Goal: Task Accomplishment & Management: Use online tool/utility

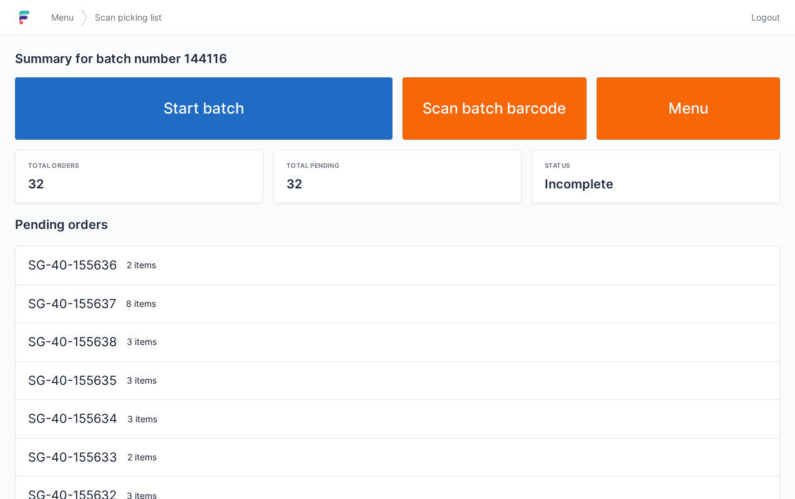
click at [324, 97] on link "Start batch" at bounding box center [203, 108] width 377 height 62
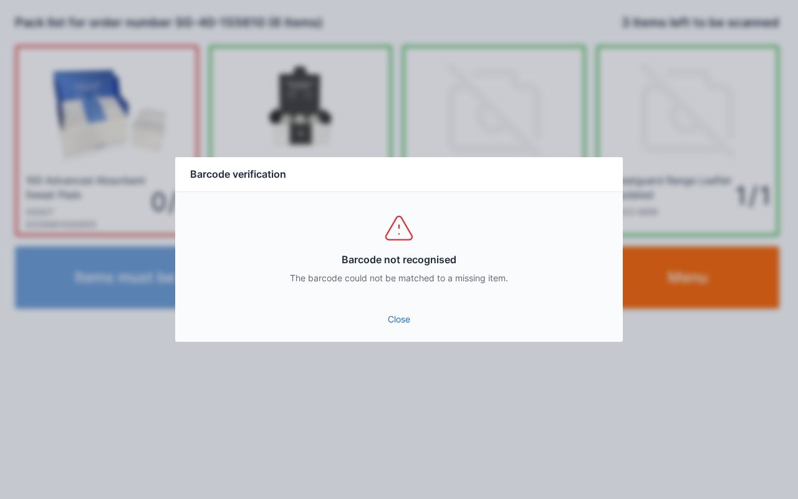
click at [403, 321] on link "Close" at bounding box center [399, 319] width 428 height 22
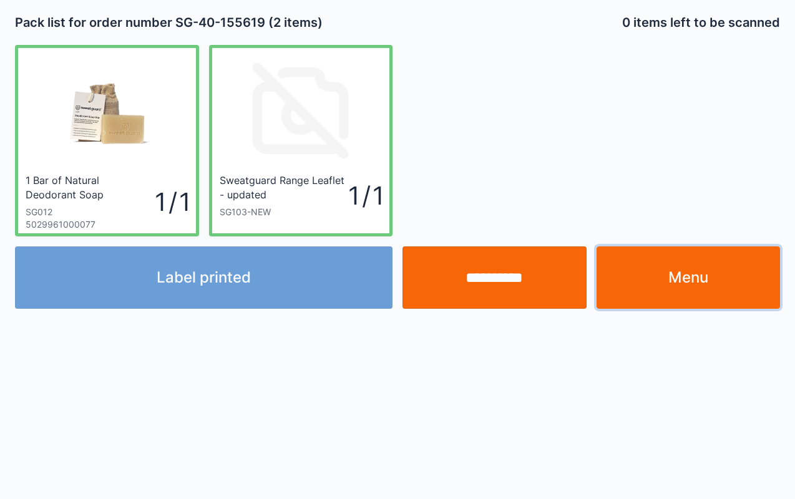
click at [681, 296] on link "Menu" at bounding box center [688, 277] width 184 height 62
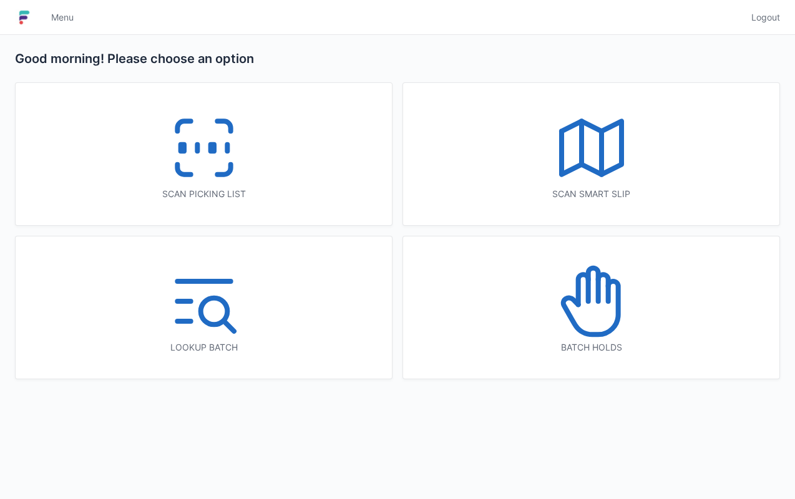
click at [187, 159] on icon at bounding box center [204, 148] width 80 height 80
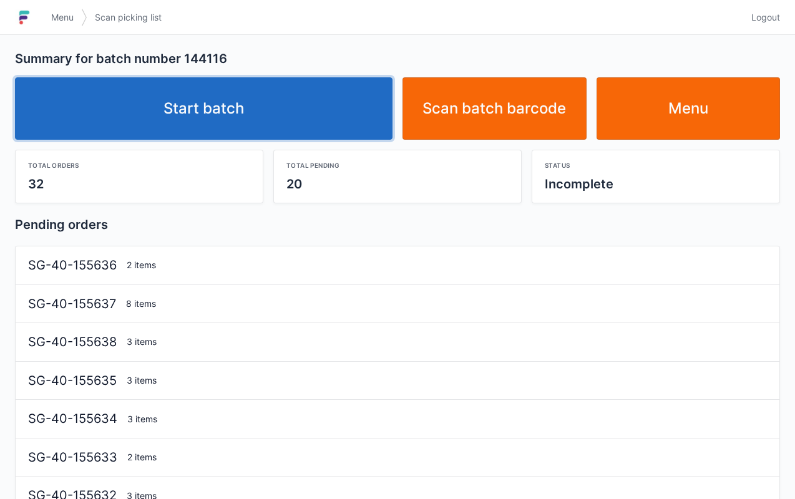
click at [303, 109] on link "Start batch" at bounding box center [203, 108] width 377 height 62
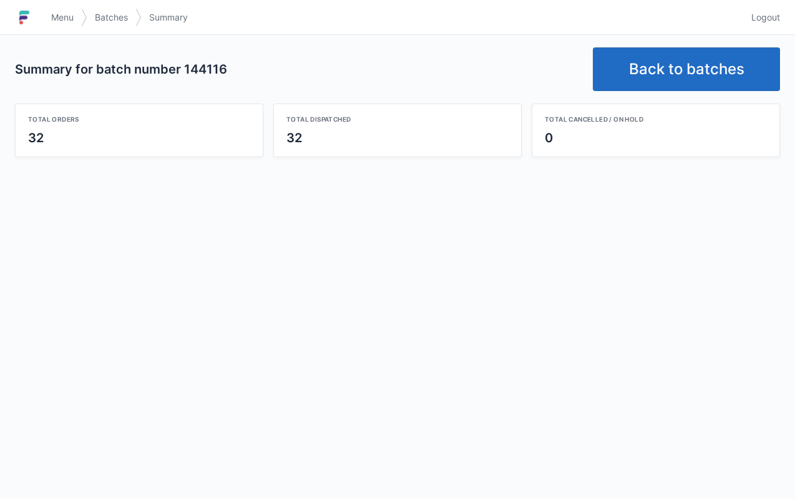
click at [684, 70] on link "Back to batches" at bounding box center [685, 69] width 187 height 44
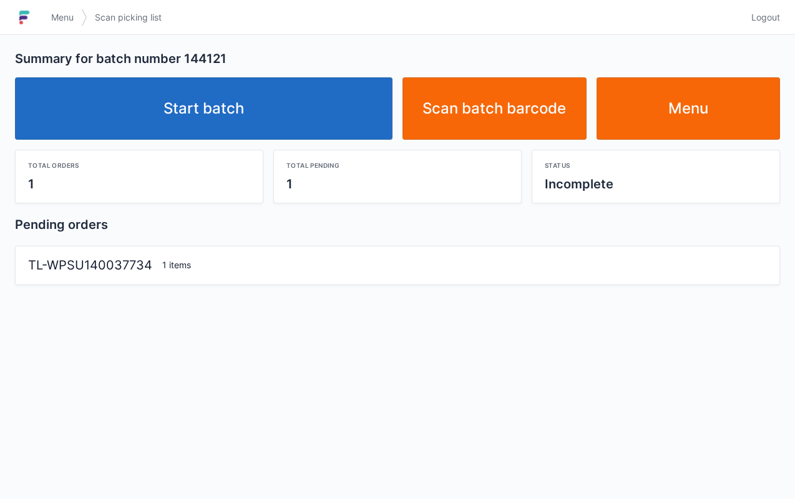
click at [283, 114] on link "Start batch" at bounding box center [203, 108] width 377 height 62
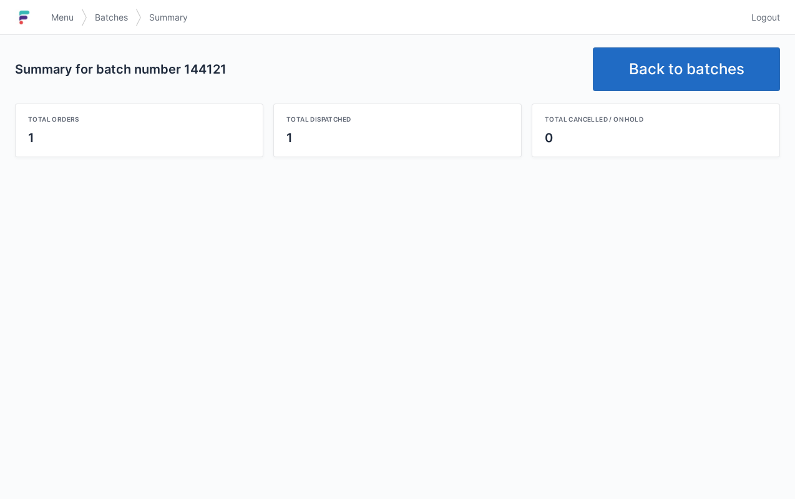
click at [664, 55] on link "Back to batches" at bounding box center [685, 69] width 187 height 44
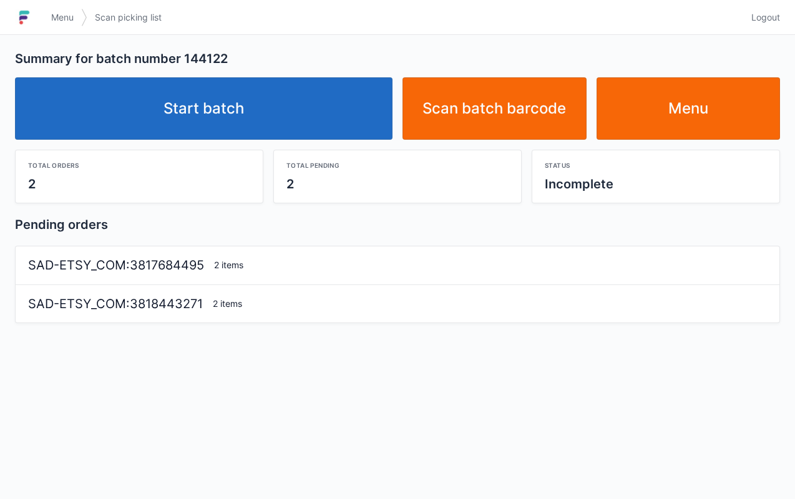
click at [279, 96] on link "Start batch" at bounding box center [203, 108] width 377 height 62
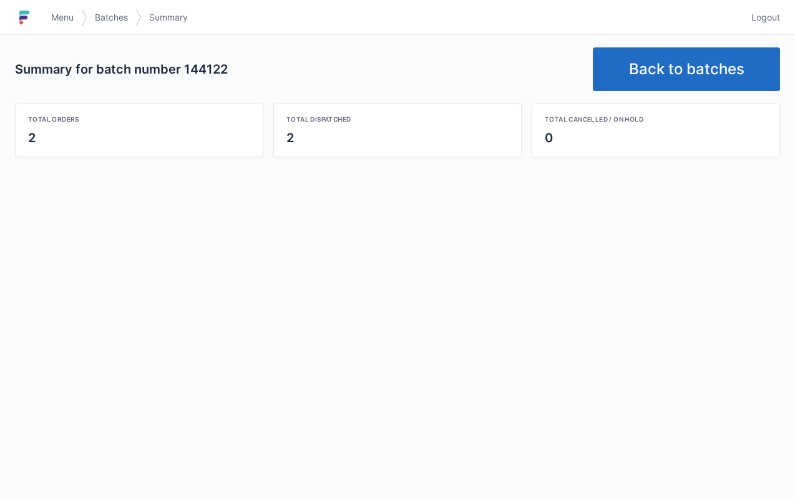
click at [640, 75] on link "Back to batches" at bounding box center [685, 69] width 187 height 44
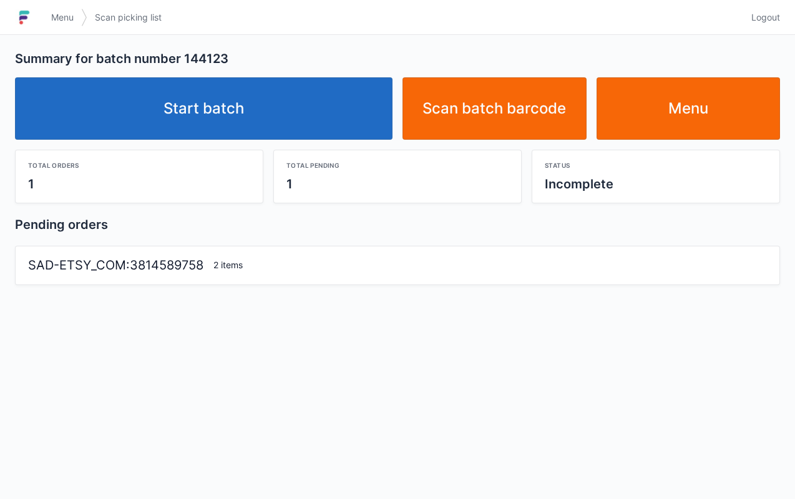
click at [279, 114] on link "Start batch" at bounding box center [203, 108] width 377 height 62
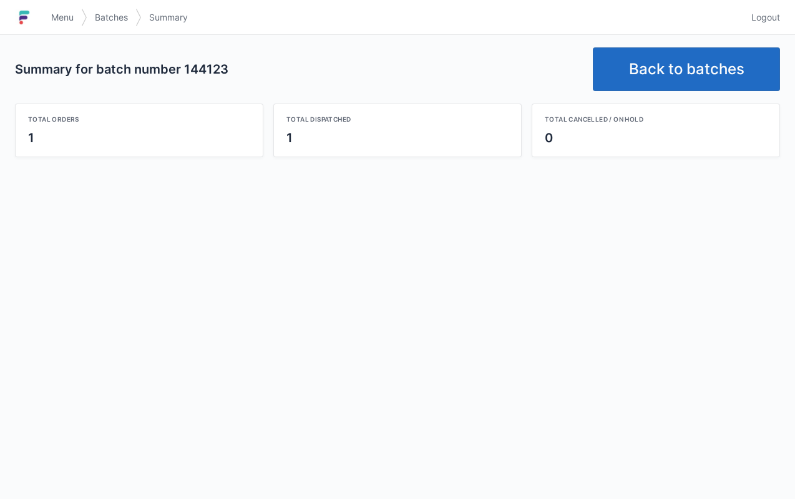
click at [655, 72] on link "Back to batches" at bounding box center [685, 69] width 187 height 44
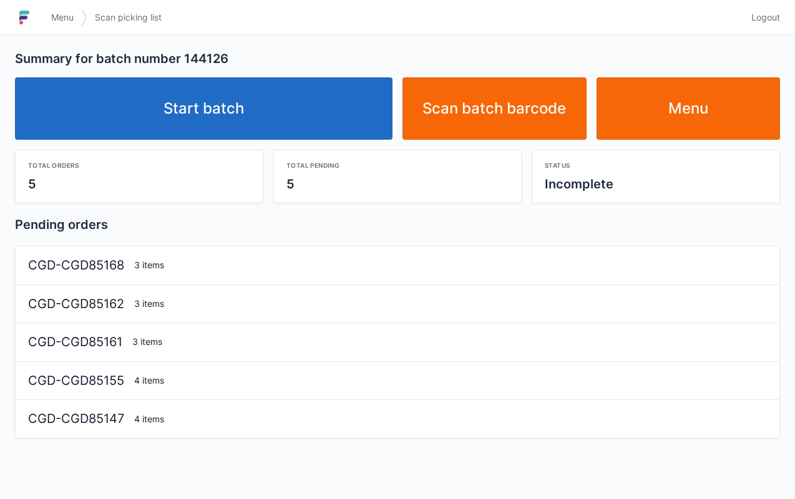
click at [296, 101] on link "Start batch" at bounding box center [203, 108] width 377 height 62
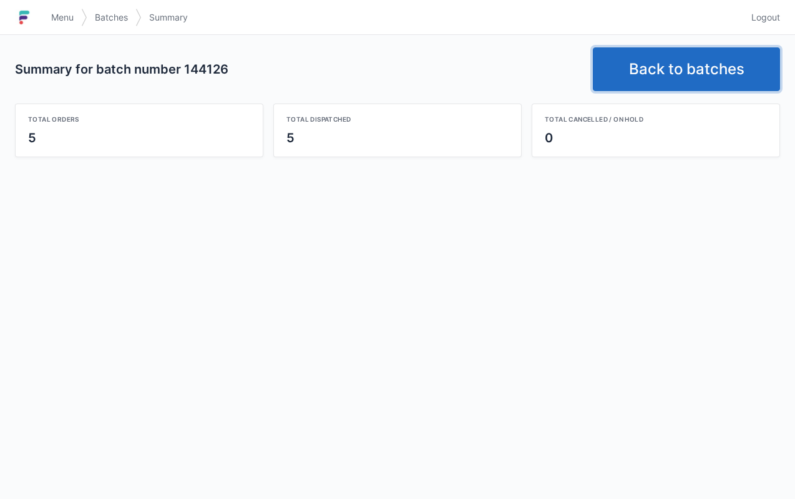
click at [648, 69] on link "Back to batches" at bounding box center [685, 69] width 187 height 44
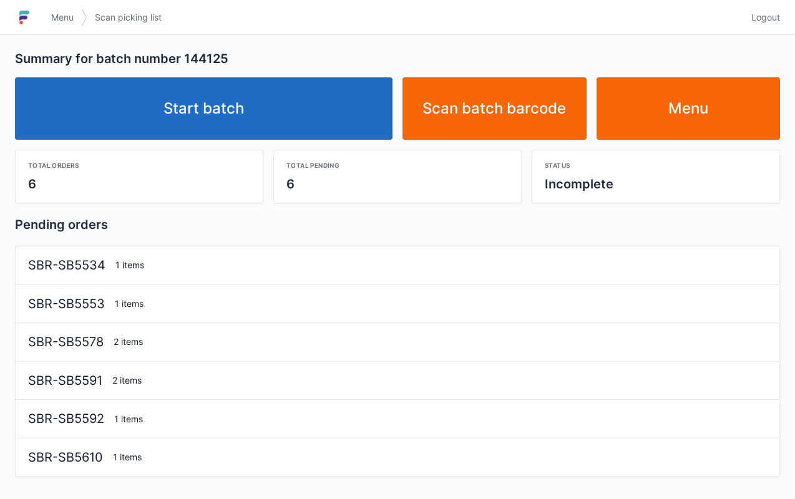
click at [289, 95] on link "Start batch" at bounding box center [203, 108] width 377 height 62
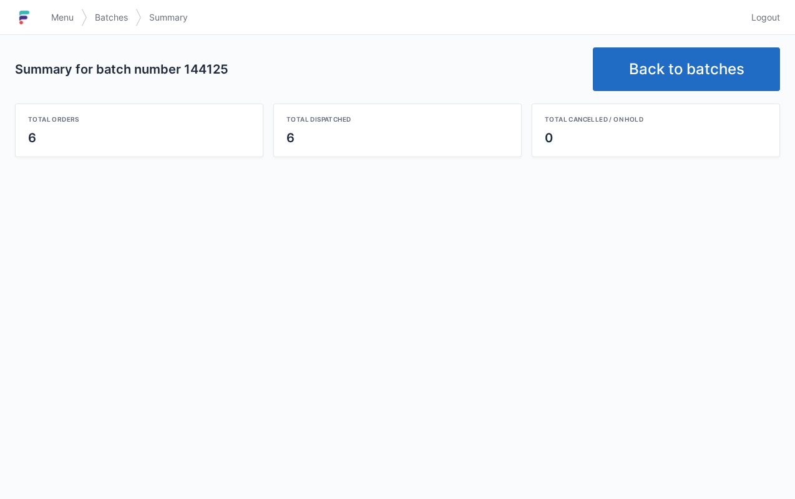
click at [655, 75] on link "Back to batches" at bounding box center [685, 69] width 187 height 44
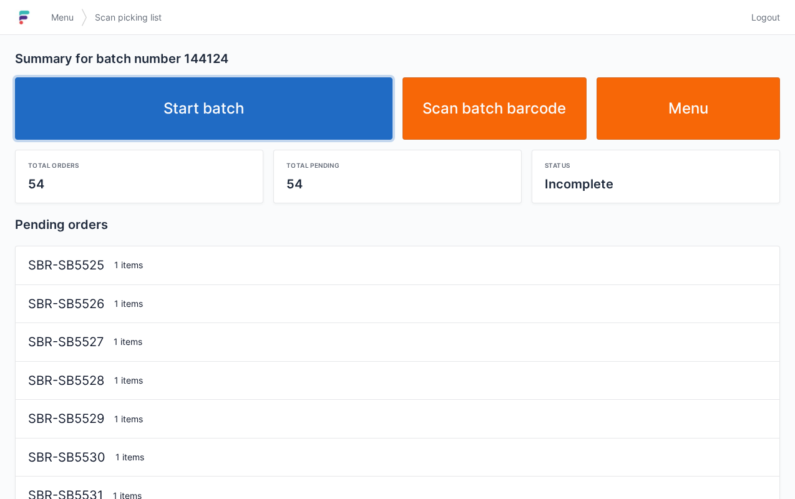
click at [305, 115] on link "Start batch" at bounding box center [203, 108] width 377 height 62
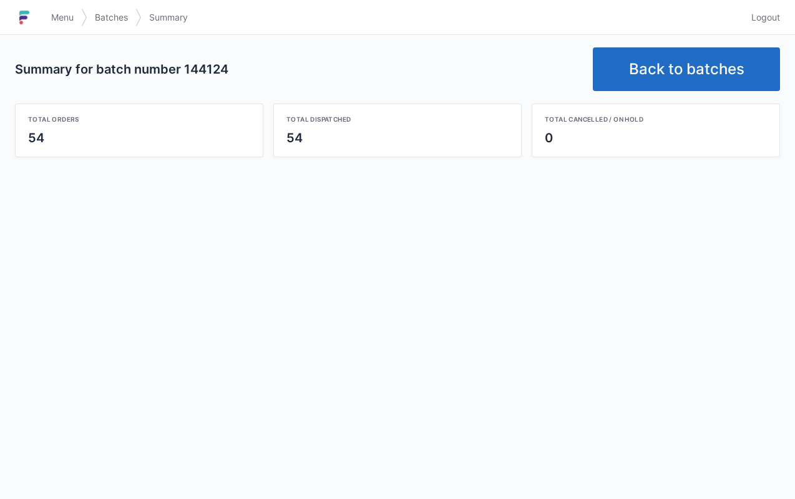
click at [649, 72] on link "Back to batches" at bounding box center [685, 69] width 187 height 44
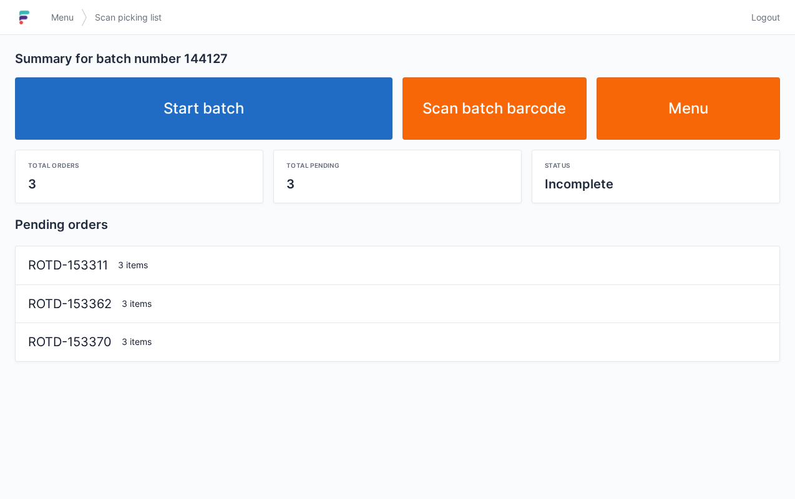
click at [298, 122] on link "Start batch" at bounding box center [203, 108] width 377 height 62
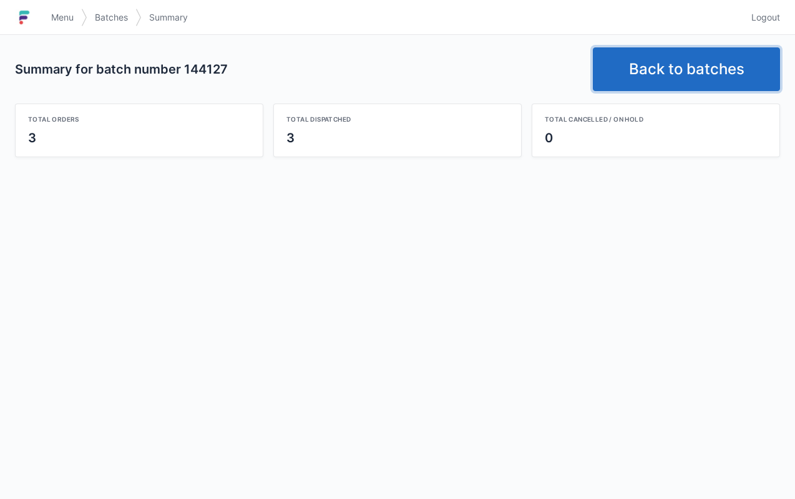
click at [667, 74] on link "Back to batches" at bounding box center [685, 69] width 187 height 44
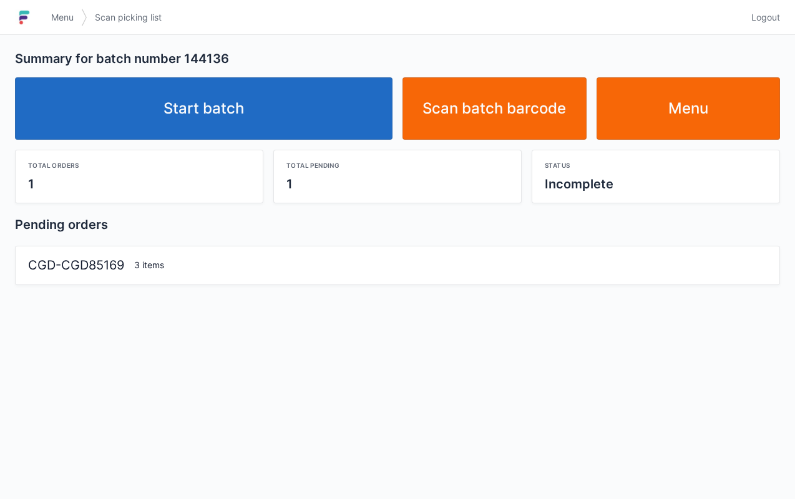
click at [269, 107] on link "Start batch" at bounding box center [203, 108] width 377 height 62
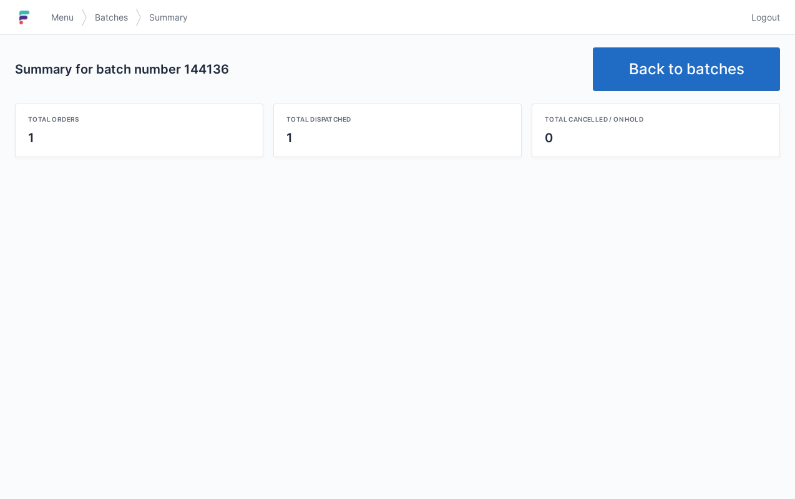
click at [685, 75] on link "Back to batches" at bounding box center [685, 69] width 187 height 44
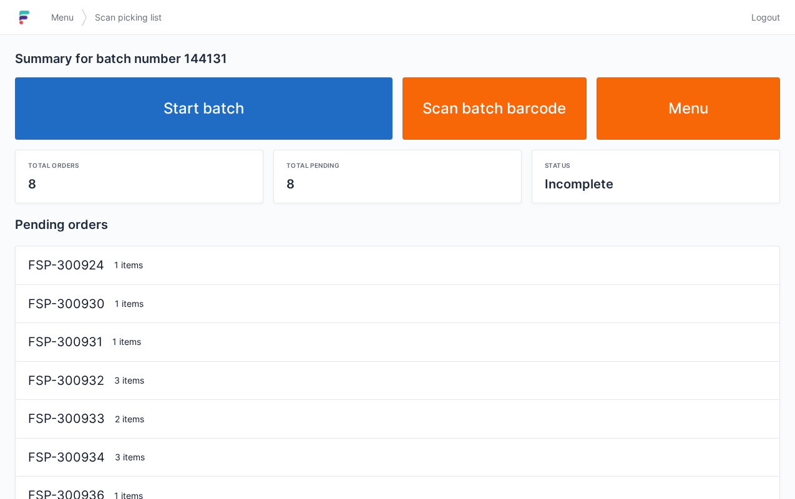
click at [333, 96] on link "Start batch" at bounding box center [203, 108] width 377 height 62
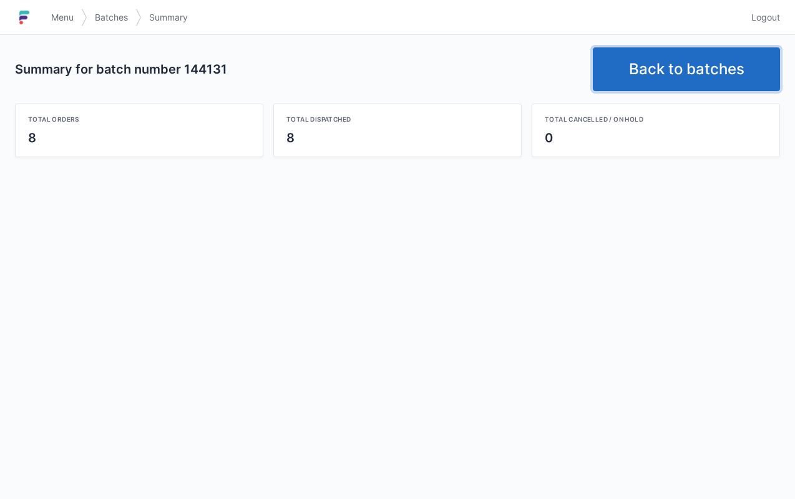
click at [652, 86] on link "Back to batches" at bounding box center [685, 69] width 187 height 44
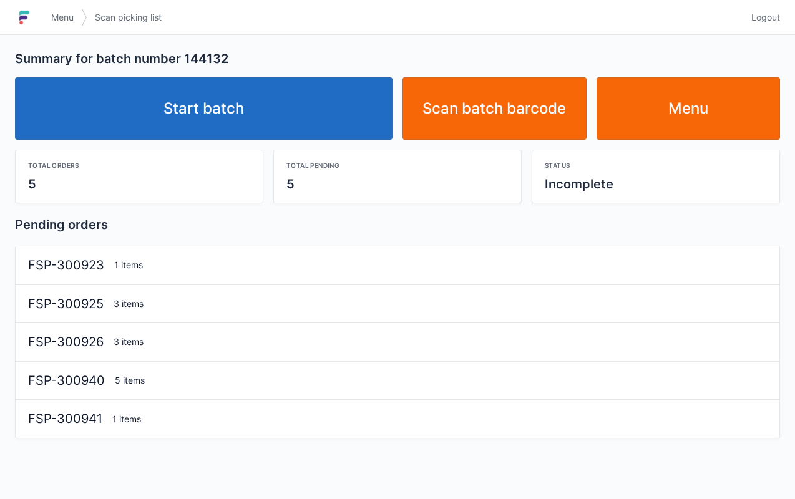
click at [333, 122] on link "Start batch" at bounding box center [203, 108] width 377 height 62
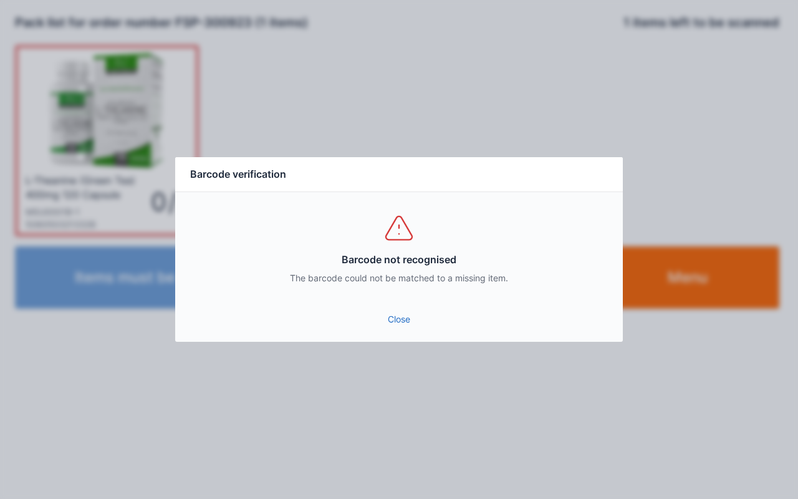
click at [394, 322] on link "Close" at bounding box center [399, 319] width 428 height 22
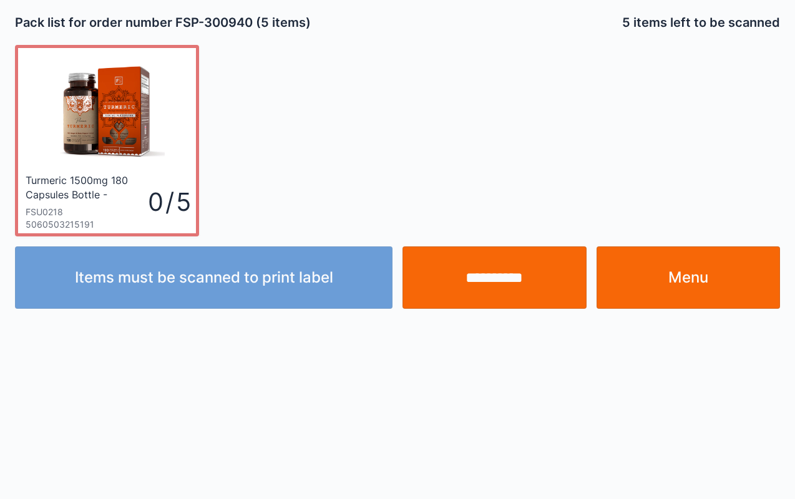
click at [713, 261] on link "Menu" at bounding box center [688, 277] width 184 height 62
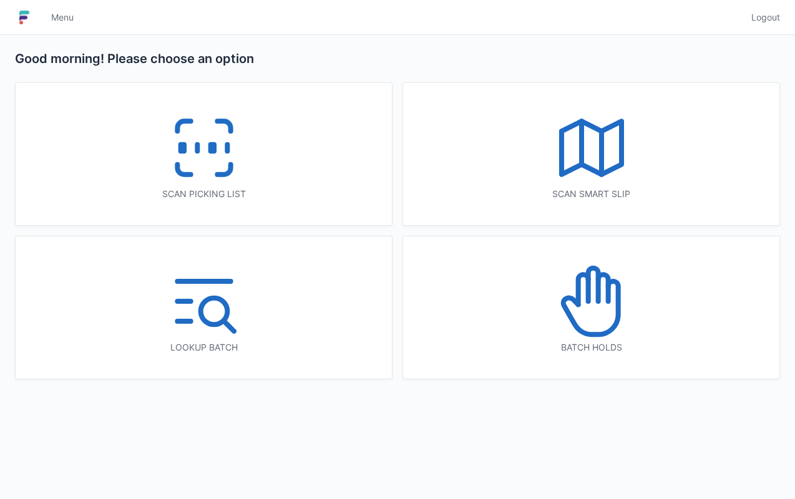
click at [206, 148] on icon at bounding box center [204, 148] width 80 height 80
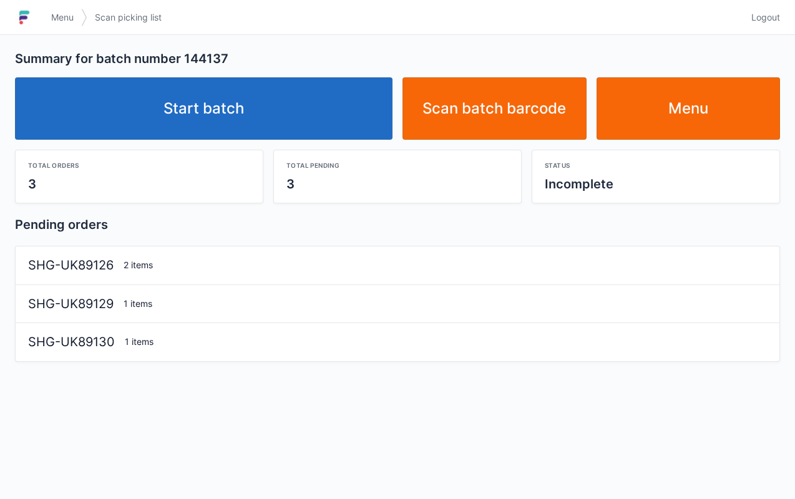
click at [323, 109] on link "Start batch" at bounding box center [203, 108] width 377 height 62
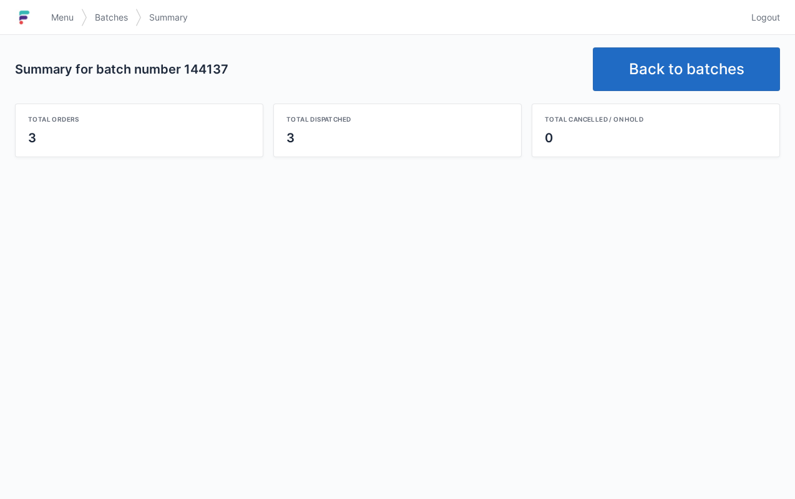
click at [657, 65] on link "Back to batches" at bounding box center [685, 69] width 187 height 44
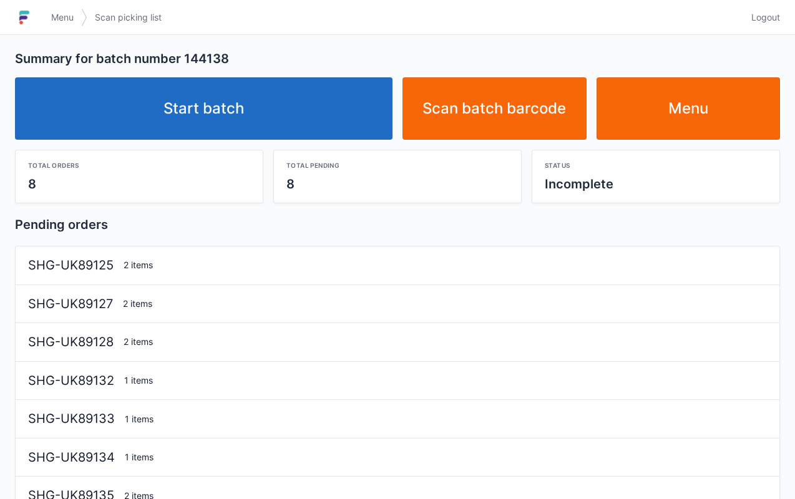
click at [326, 116] on link "Start batch" at bounding box center [203, 108] width 377 height 62
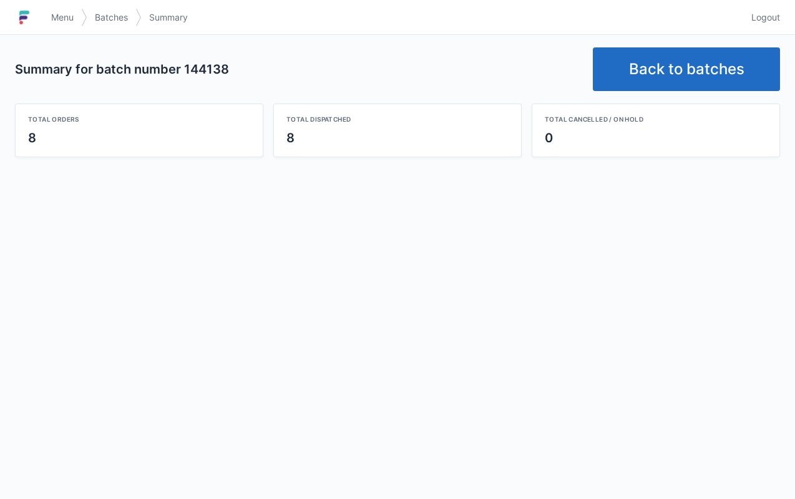
click at [636, 81] on link "Back to batches" at bounding box center [685, 69] width 187 height 44
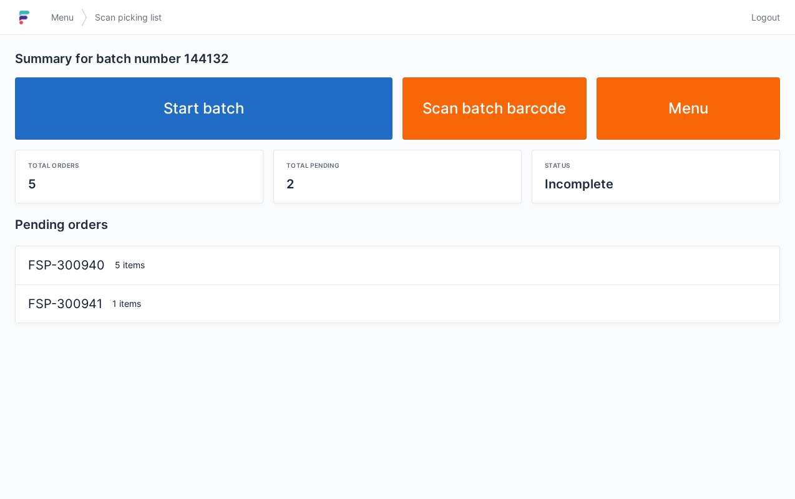
click at [336, 105] on link "Start batch" at bounding box center [203, 108] width 377 height 62
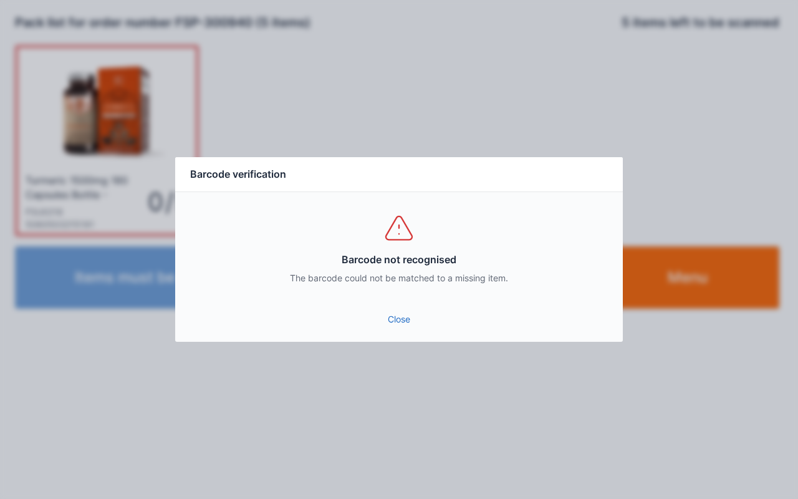
click at [399, 309] on link "Close" at bounding box center [399, 319] width 428 height 22
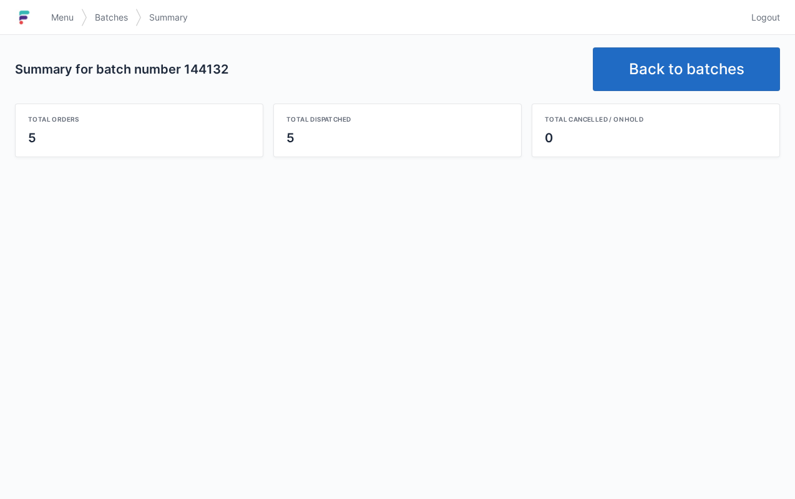
click at [675, 76] on link "Back to batches" at bounding box center [685, 69] width 187 height 44
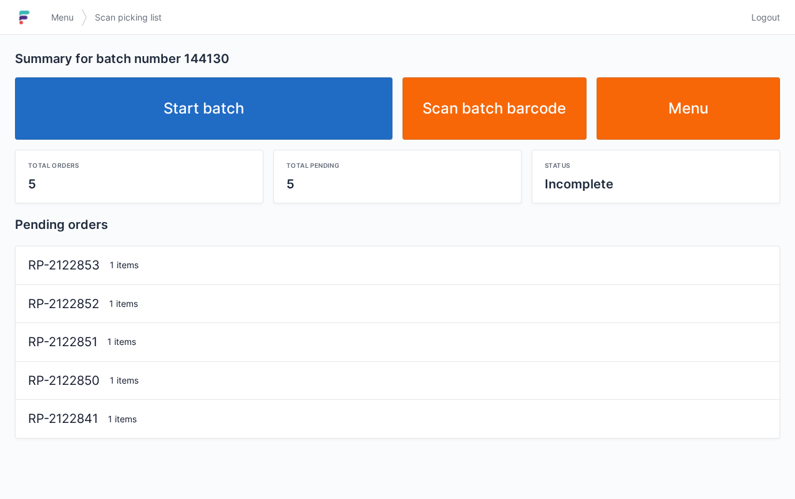
click at [306, 121] on link "Start batch" at bounding box center [203, 108] width 377 height 62
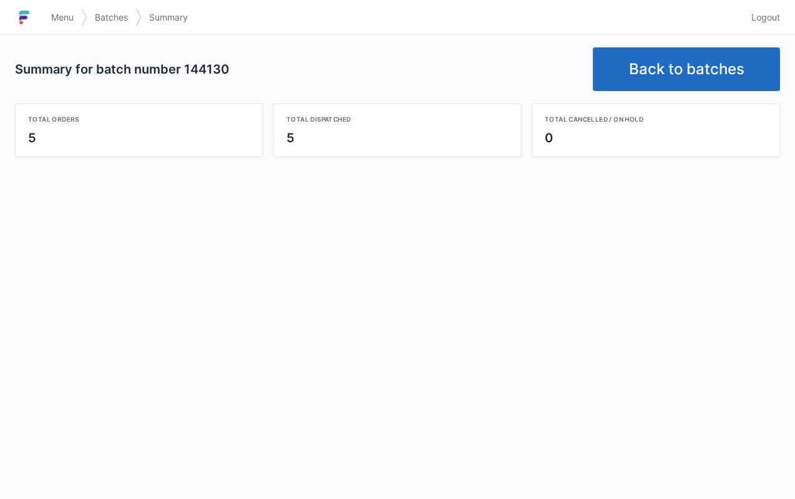
click at [669, 68] on link "Back to batches" at bounding box center [685, 69] width 187 height 44
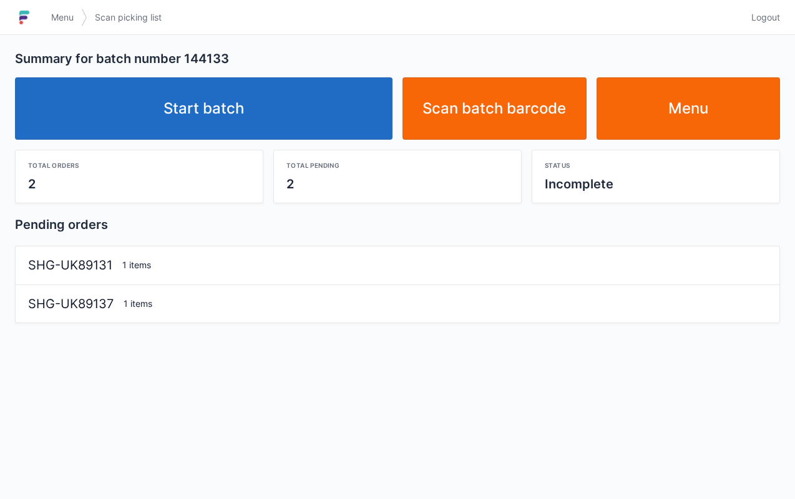
click at [257, 110] on link "Start batch" at bounding box center [203, 108] width 377 height 62
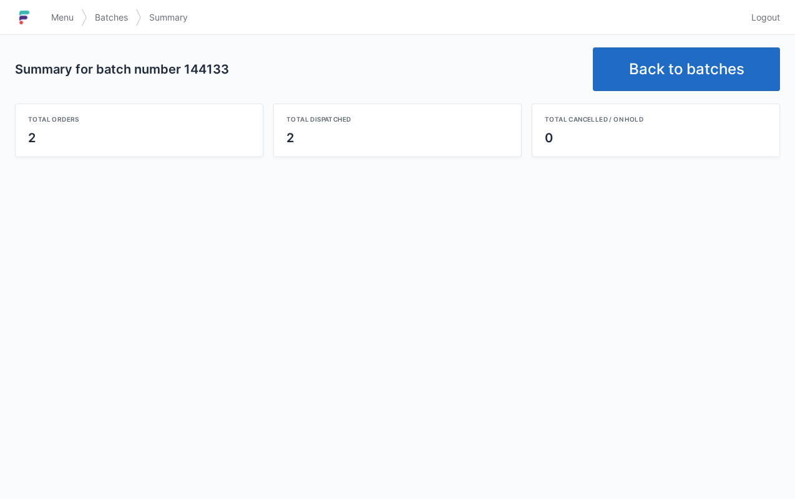
click at [691, 74] on link "Back to batches" at bounding box center [685, 69] width 187 height 44
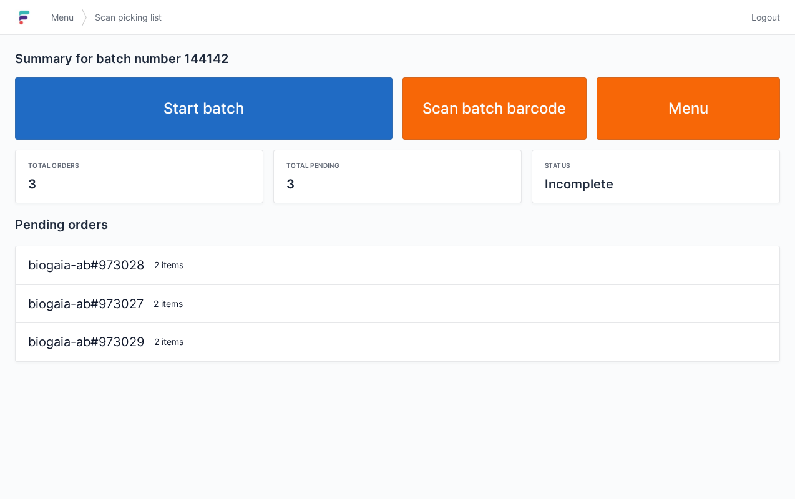
click at [269, 130] on link "Start batch" at bounding box center [203, 108] width 377 height 62
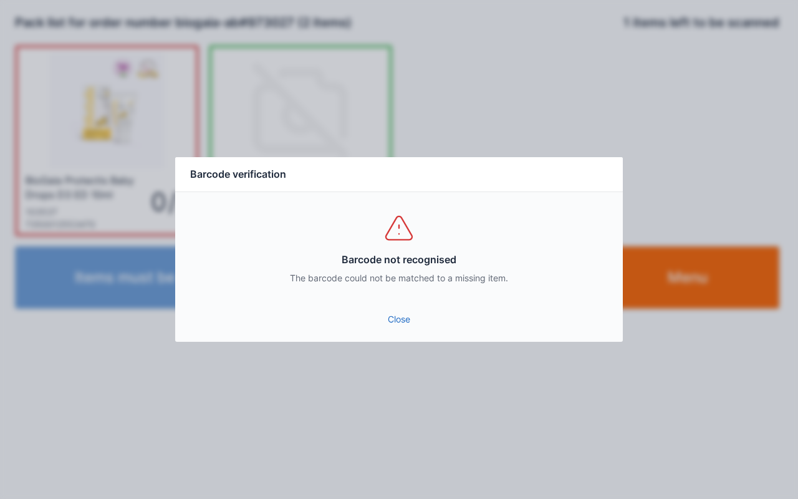
click at [405, 322] on link "Close" at bounding box center [399, 319] width 428 height 22
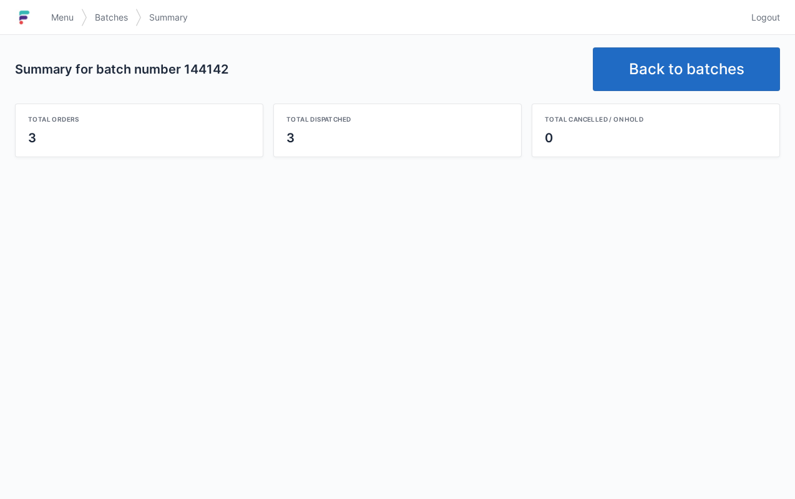
click at [679, 56] on link "Back to batches" at bounding box center [685, 69] width 187 height 44
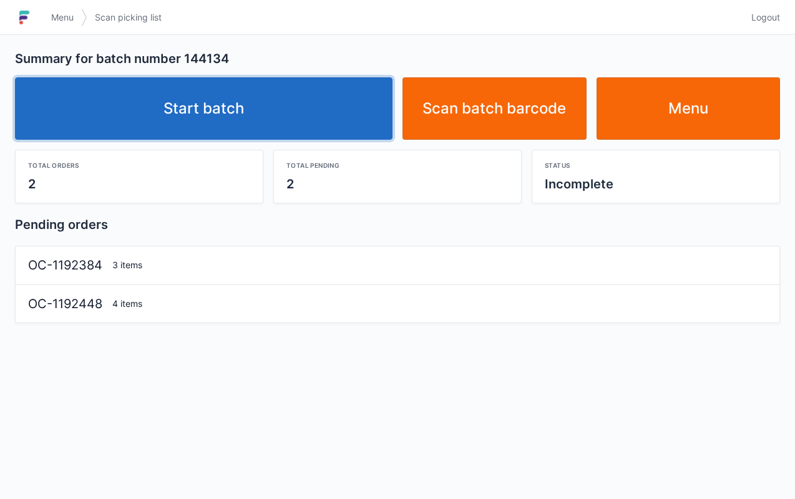
click at [267, 95] on link "Start batch" at bounding box center [203, 108] width 377 height 62
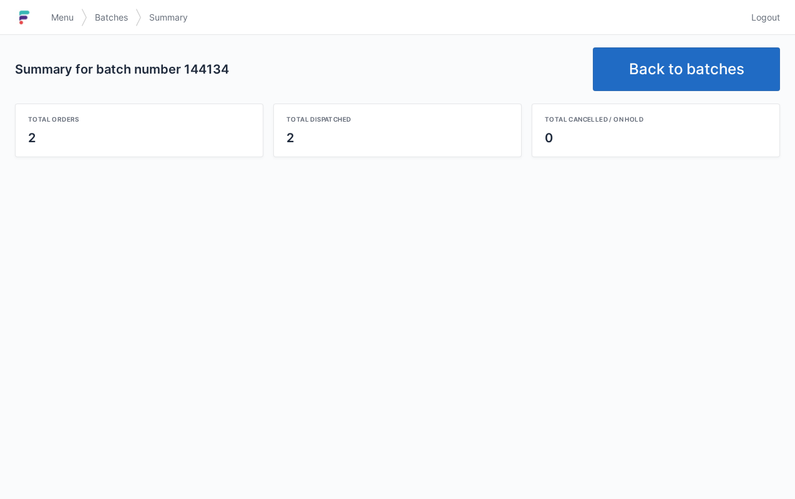
click at [672, 64] on link "Back to batches" at bounding box center [685, 69] width 187 height 44
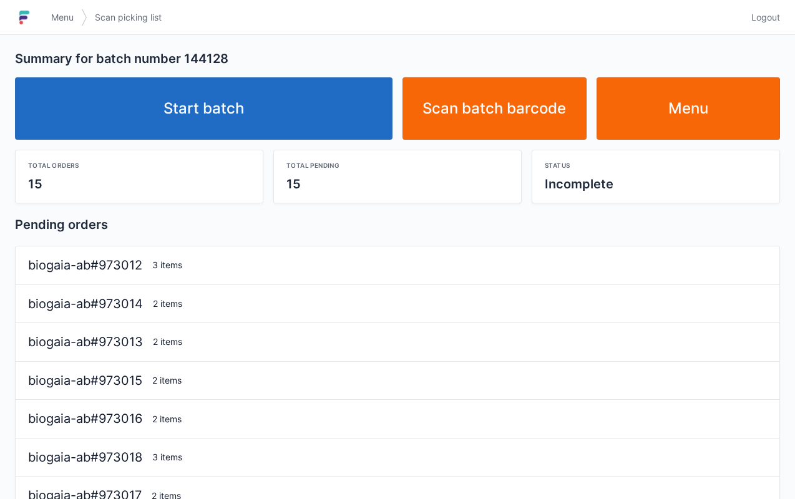
click at [281, 120] on link "Start batch" at bounding box center [203, 108] width 377 height 62
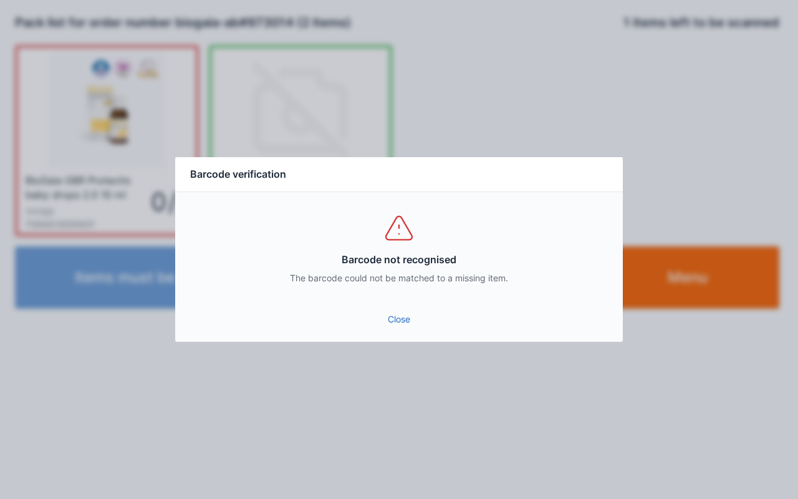
click at [405, 327] on link "Close" at bounding box center [399, 319] width 428 height 22
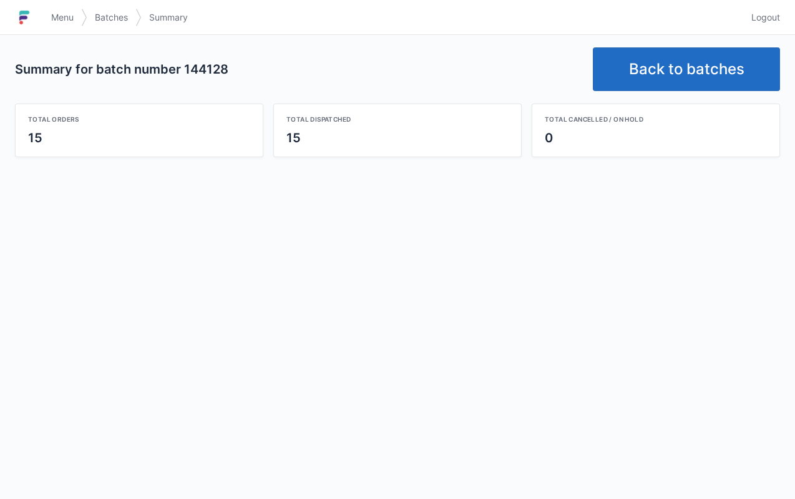
click at [640, 49] on link "Back to batches" at bounding box center [685, 69] width 187 height 44
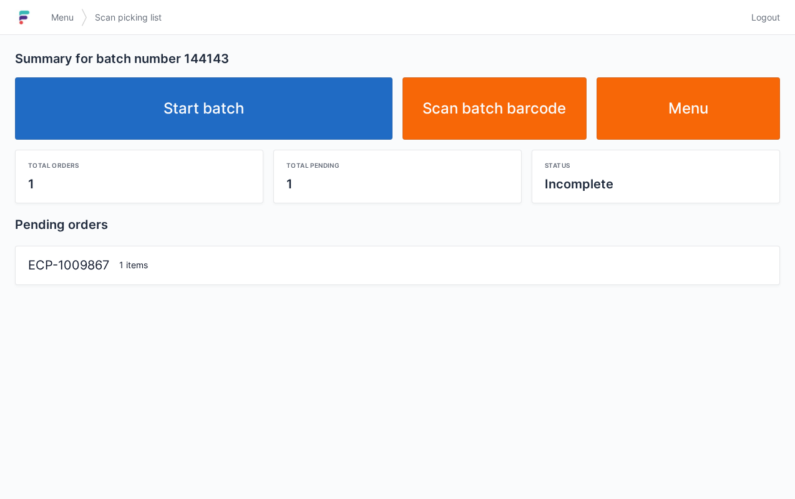
click at [262, 128] on link "Start batch" at bounding box center [203, 108] width 377 height 62
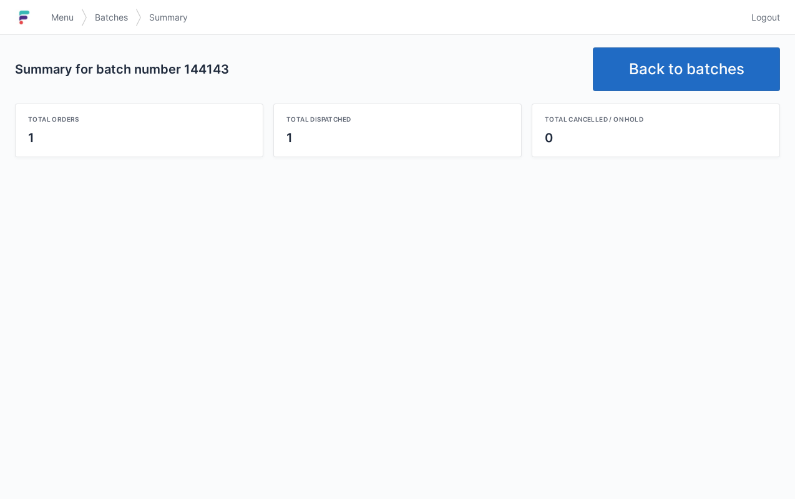
click at [644, 62] on link "Back to batches" at bounding box center [685, 69] width 187 height 44
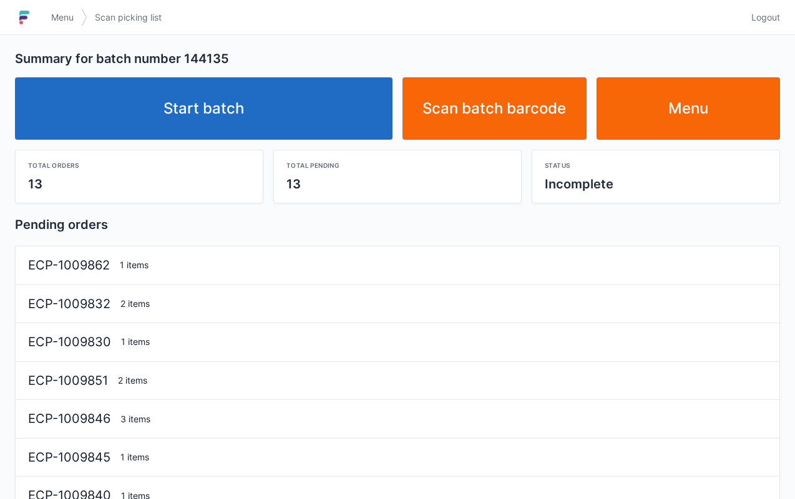
click at [321, 130] on link "Start batch" at bounding box center [203, 108] width 377 height 62
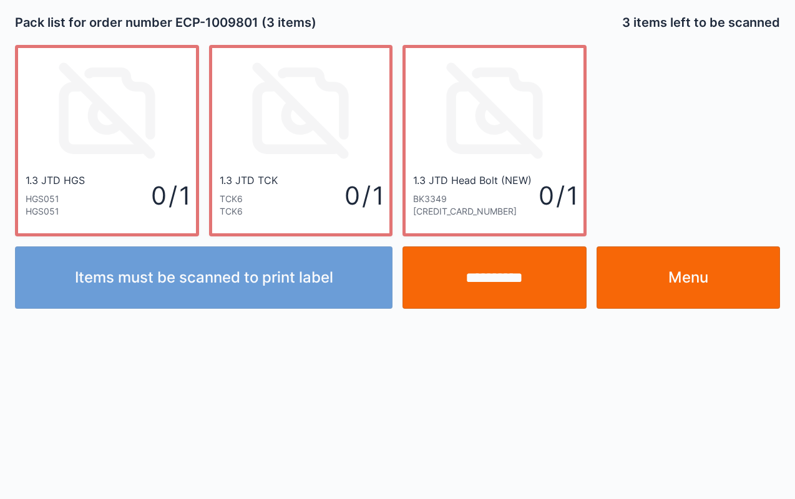
click at [498, 278] on input "**********" at bounding box center [494, 277] width 184 height 62
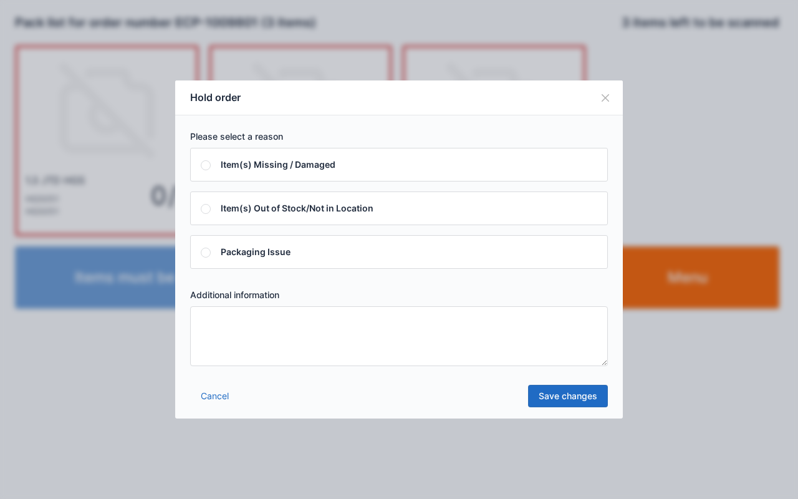
click at [349, 336] on textarea at bounding box center [399, 336] width 418 height 60
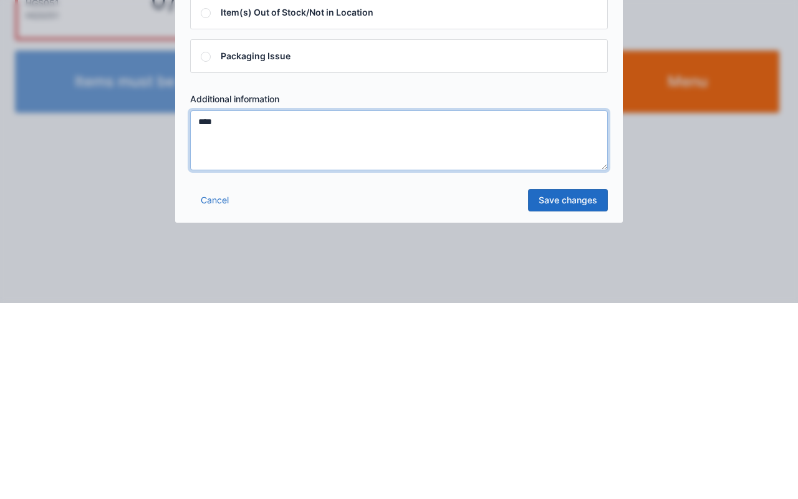
type textarea "****"
click at [573, 391] on link "Save changes" at bounding box center [568, 396] width 80 height 22
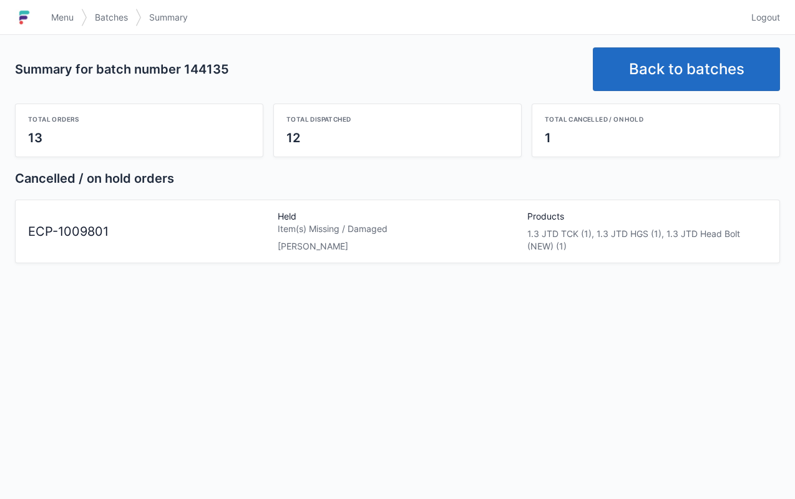
click at [54, 26] on link "Menu" at bounding box center [62, 17] width 37 height 22
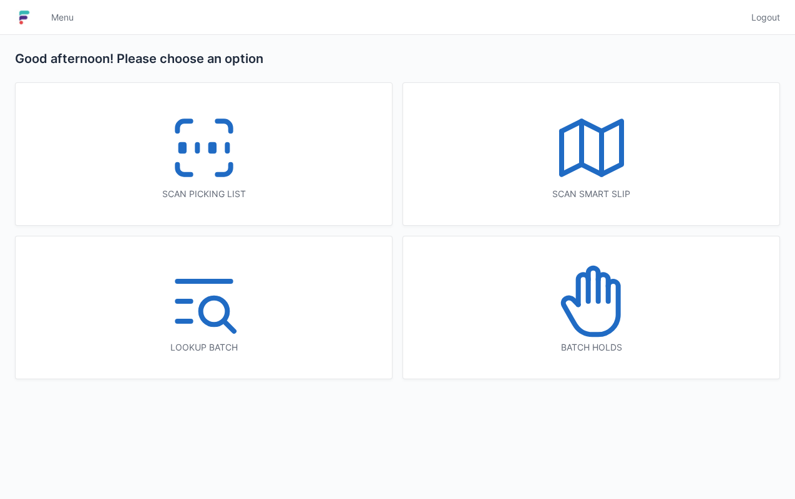
click at [627, 287] on icon at bounding box center [591, 301] width 80 height 80
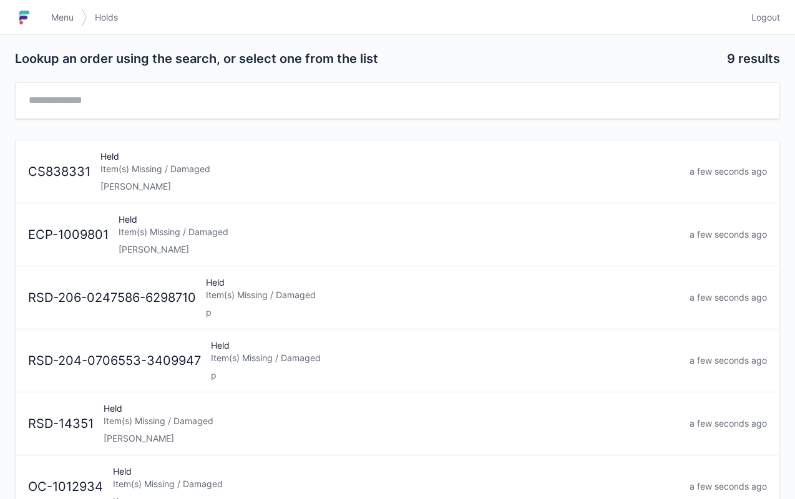
click at [288, 237] on div "Held Item(s) Missing / Damaged [PERSON_NAME]" at bounding box center [399, 234] width 571 height 42
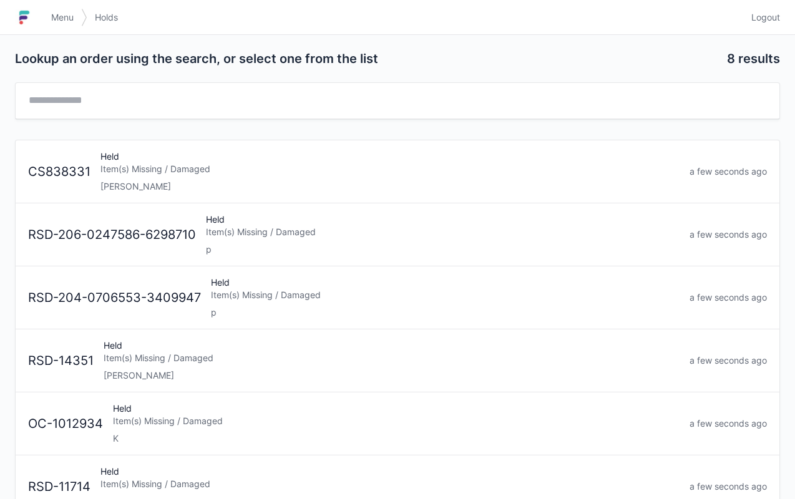
click at [52, 17] on span "Menu" at bounding box center [62, 17] width 22 height 12
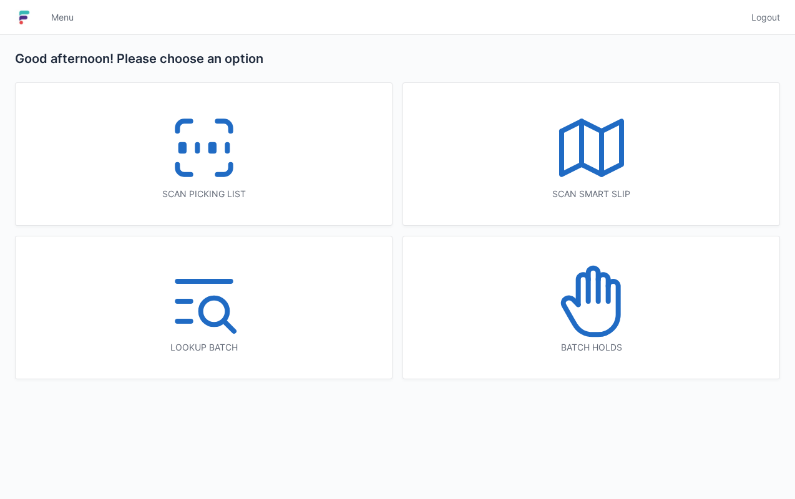
click at [177, 175] on icon at bounding box center [204, 148] width 80 height 80
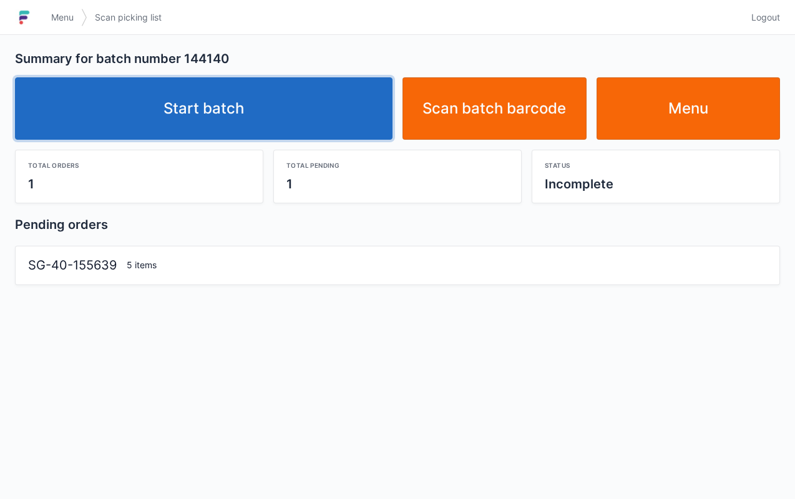
click at [261, 112] on link "Start batch" at bounding box center [203, 108] width 377 height 62
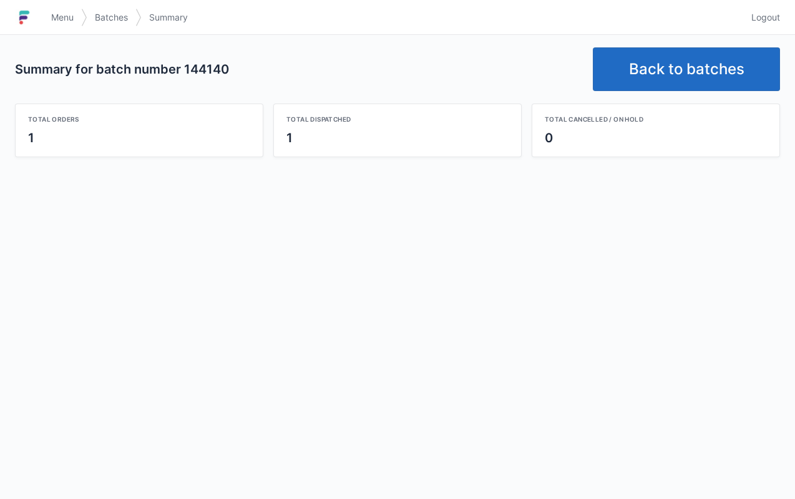
click at [640, 69] on link "Back to batches" at bounding box center [685, 69] width 187 height 44
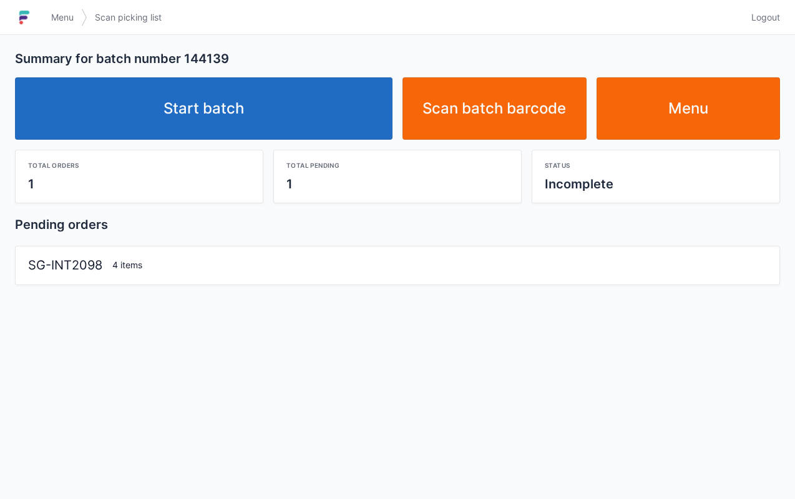
click at [277, 100] on link "Start batch" at bounding box center [203, 108] width 377 height 62
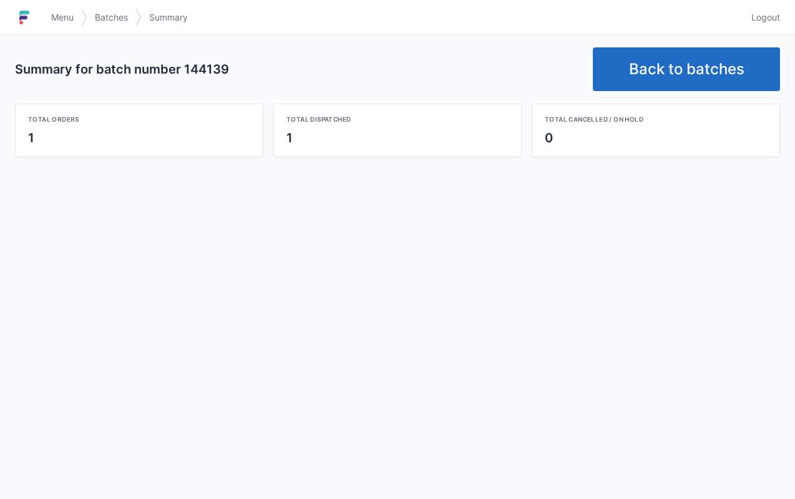
click at [672, 82] on link "Back to batches" at bounding box center [685, 69] width 187 height 44
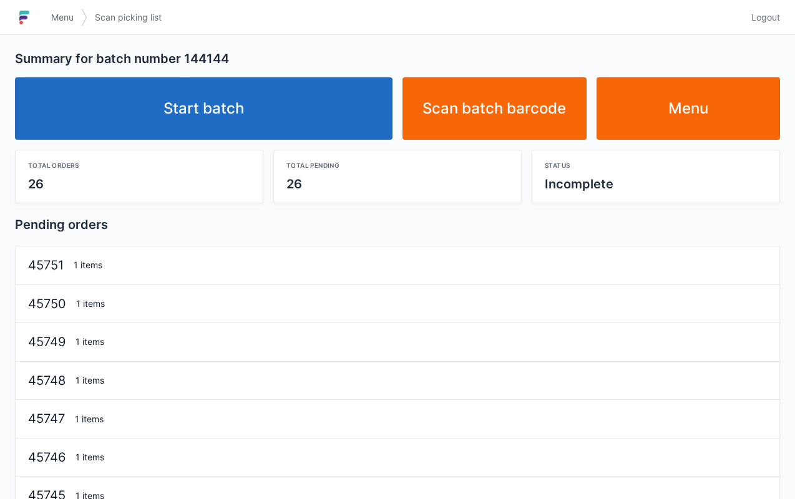
click at [233, 114] on link "Start batch" at bounding box center [203, 108] width 377 height 62
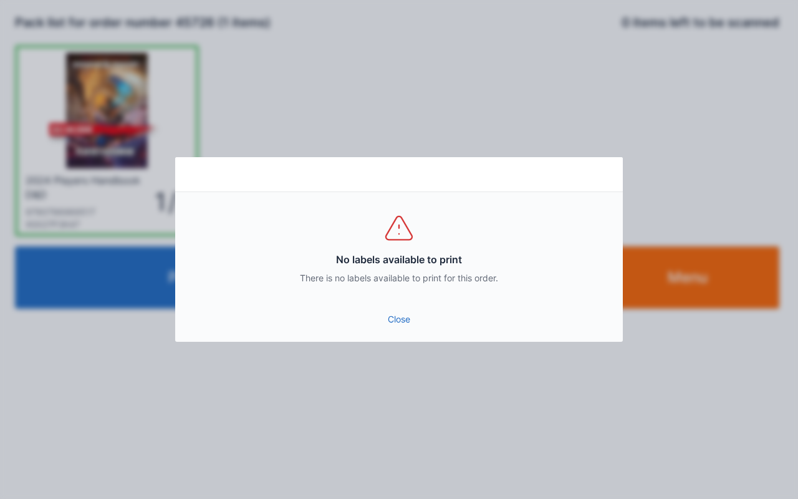
click at [395, 324] on link "Close" at bounding box center [399, 319] width 428 height 22
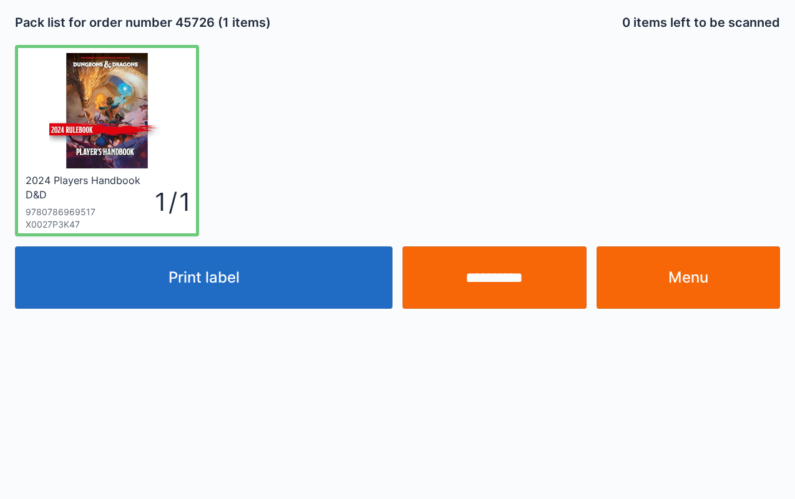
click at [490, 266] on input "**********" at bounding box center [494, 277] width 184 height 62
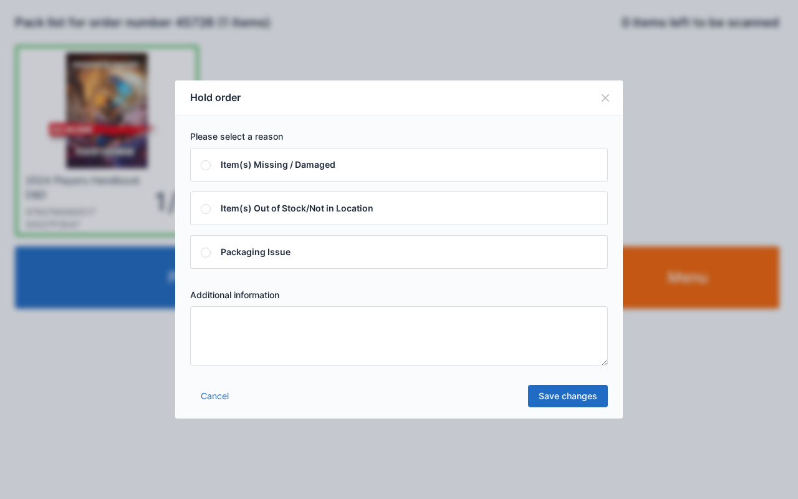
click at [382, 352] on textarea at bounding box center [399, 336] width 418 height 60
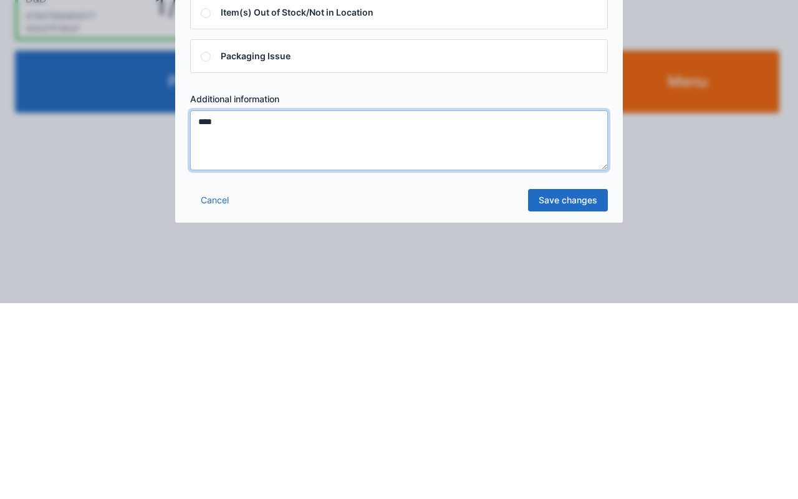
type textarea "****"
click at [574, 392] on link "Save changes" at bounding box center [568, 396] width 80 height 22
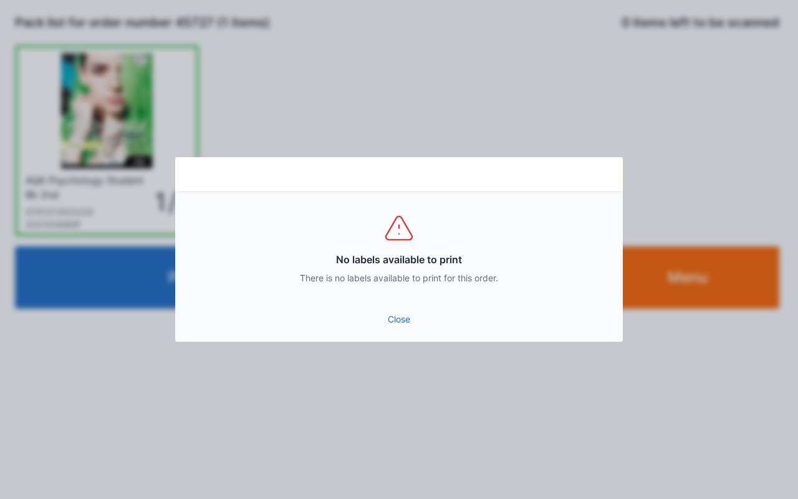
click at [407, 324] on link "Close" at bounding box center [399, 319] width 428 height 22
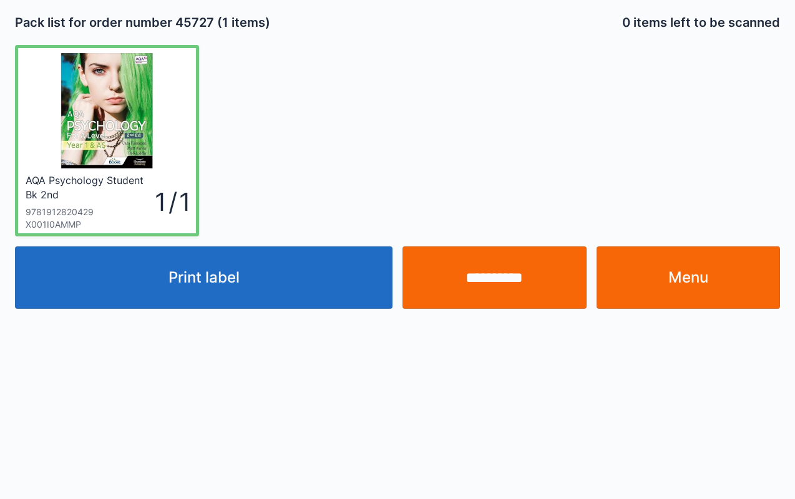
click at [495, 289] on input "**********" at bounding box center [494, 277] width 184 height 62
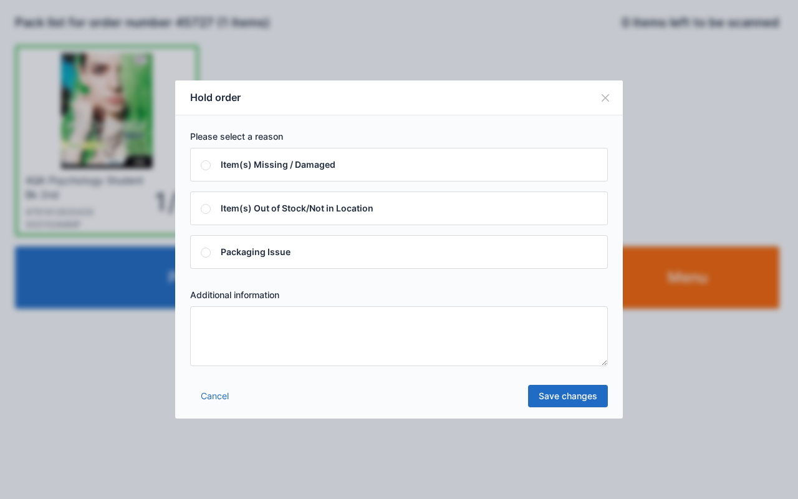
click at [438, 337] on textarea at bounding box center [399, 336] width 418 height 60
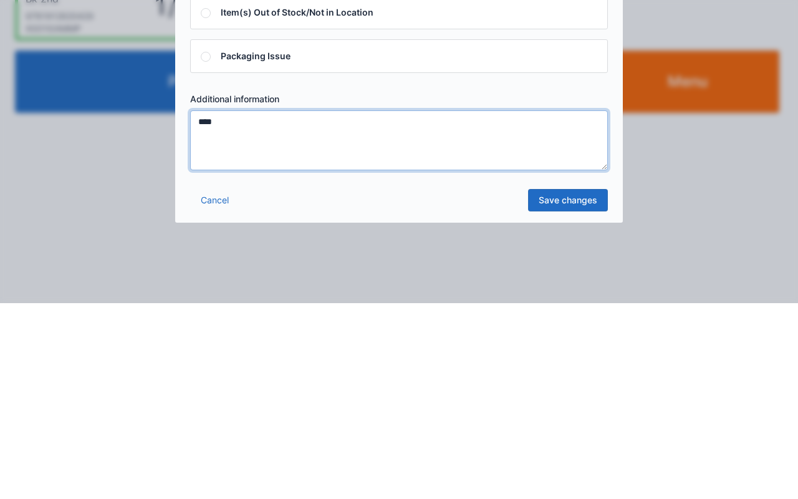
type textarea "****"
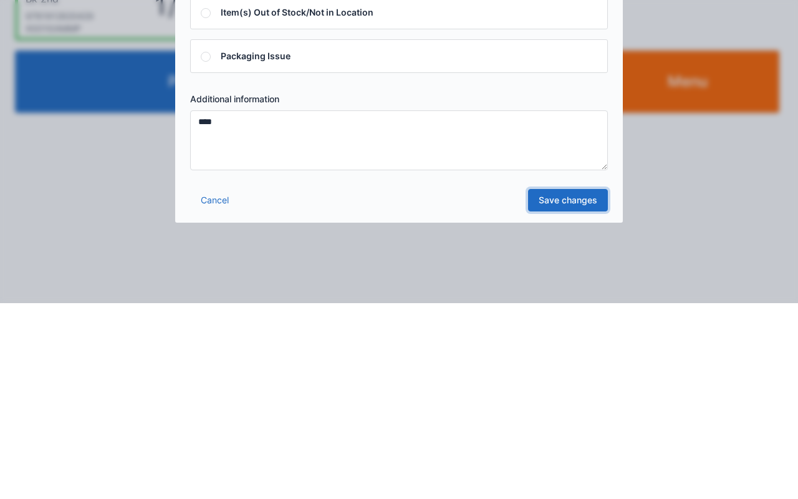
click at [573, 392] on link "Save changes" at bounding box center [568, 396] width 80 height 22
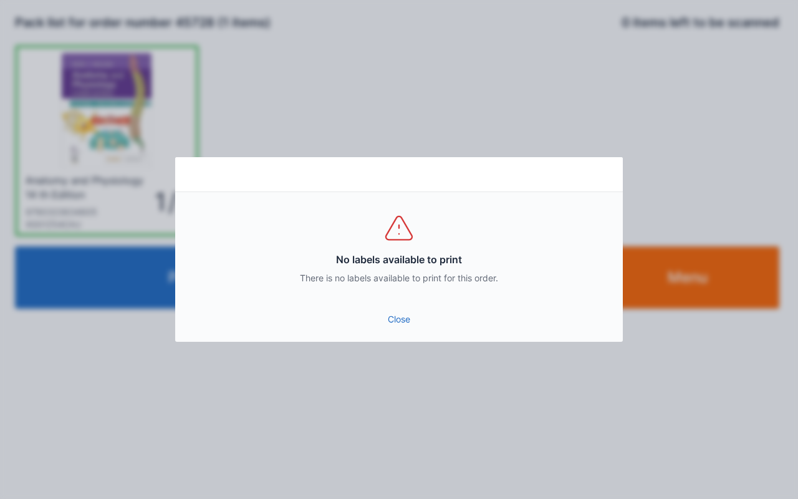
click at [390, 326] on link "Close" at bounding box center [399, 319] width 428 height 22
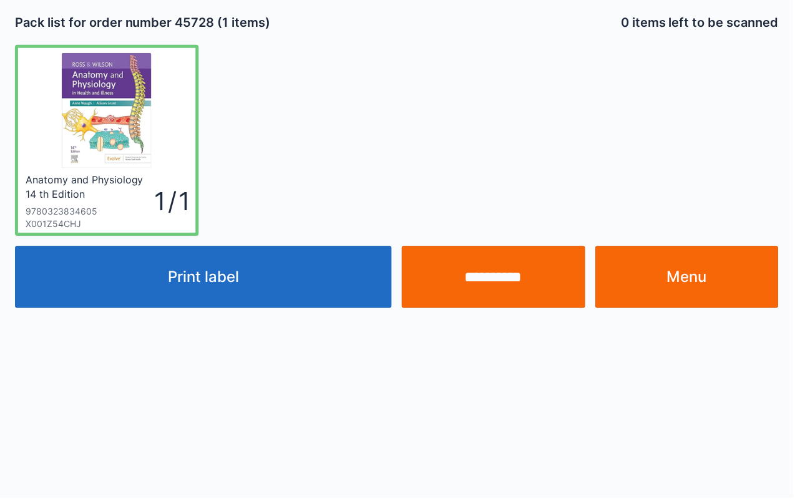
click at [517, 301] on input "**********" at bounding box center [494, 277] width 184 height 62
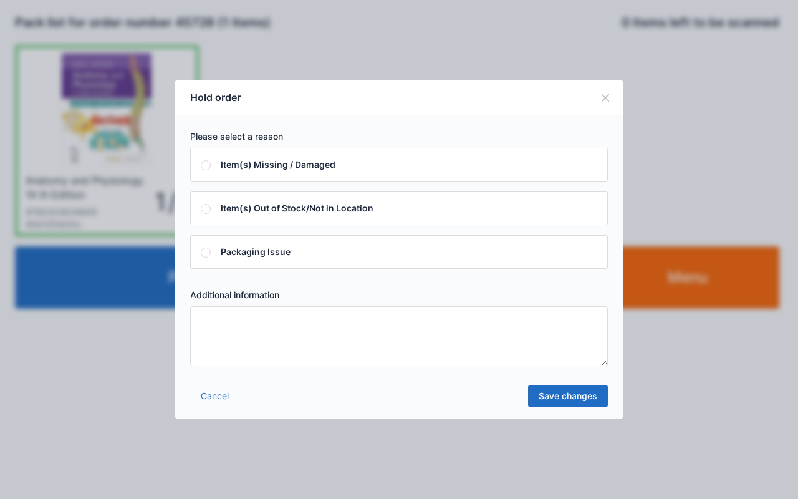
click at [219, 389] on link "Cancel" at bounding box center [214, 396] width 49 height 22
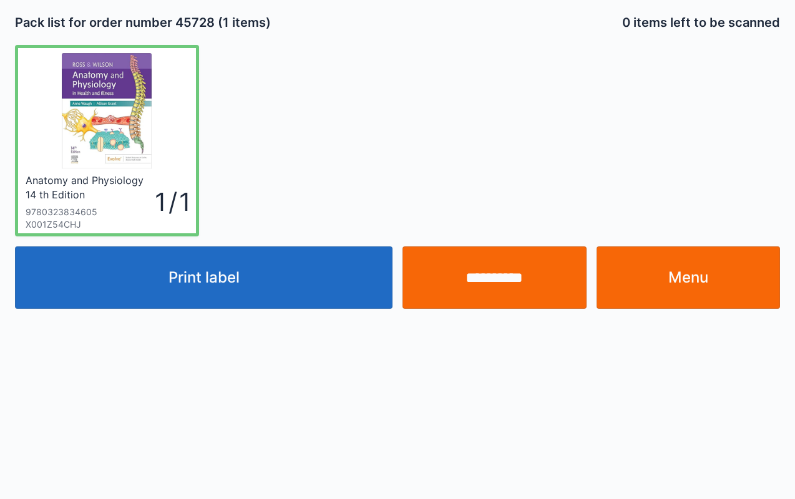
click at [720, 276] on link "Menu" at bounding box center [688, 277] width 184 height 62
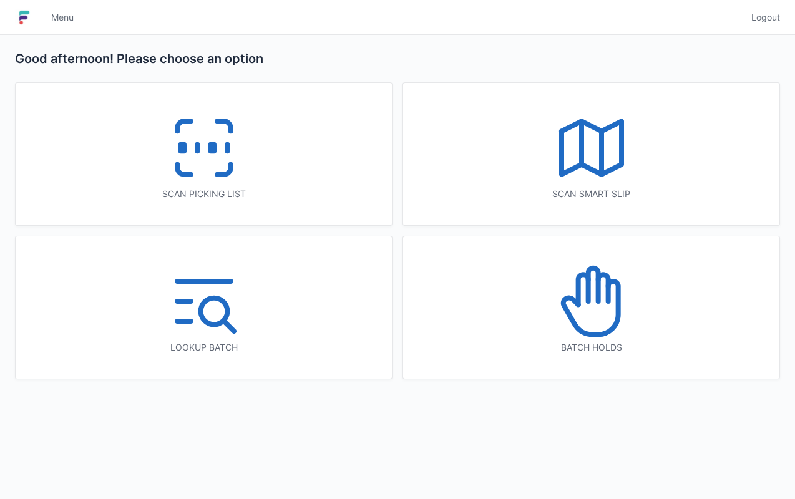
click at [257, 182] on div "Scan picking list" at bounding box center [204, 154] width 376 height 142
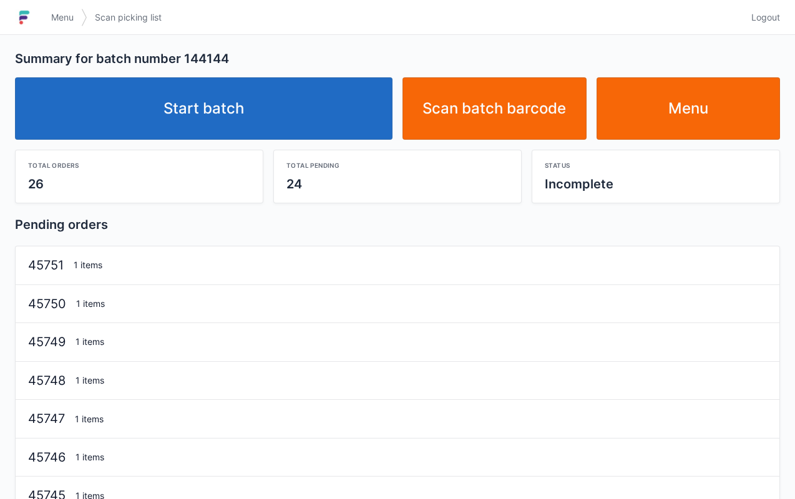
click at [326, 88] on link "Start batch" at bounding box center [203, 108] width 377 height 62
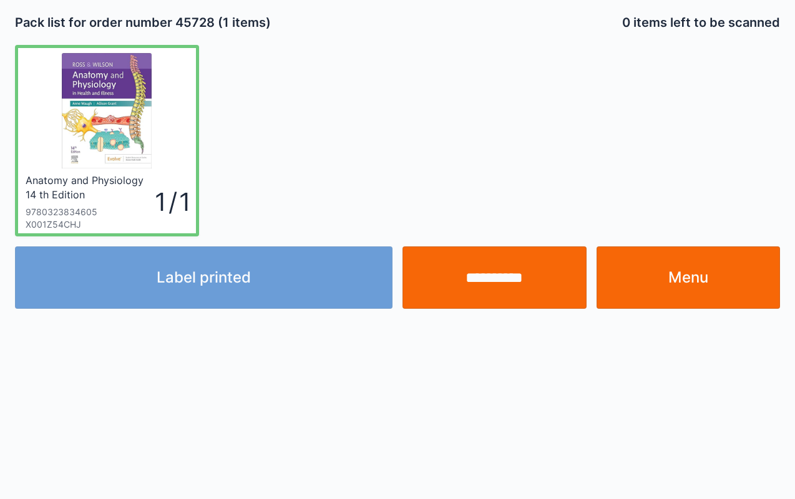
click at [702, 287] on link "Menu" at bounding box center [688, 277] width 184 height 62
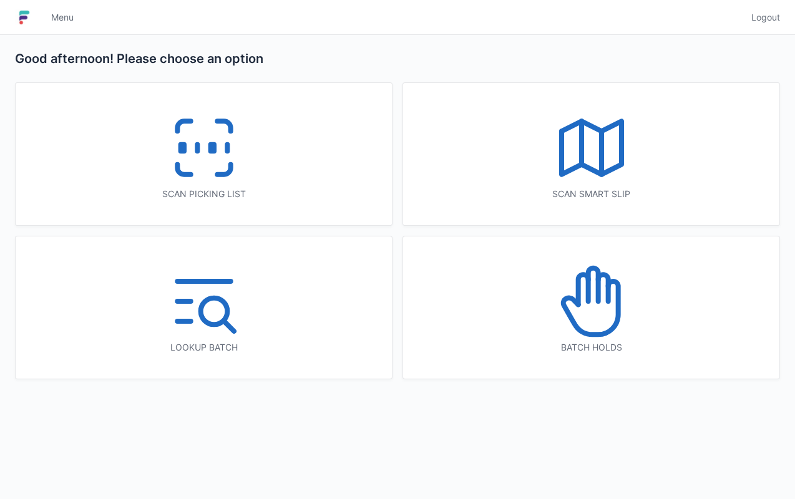
click at [563, 330] on icon at bounding box center [591, 301] width 80 height 80
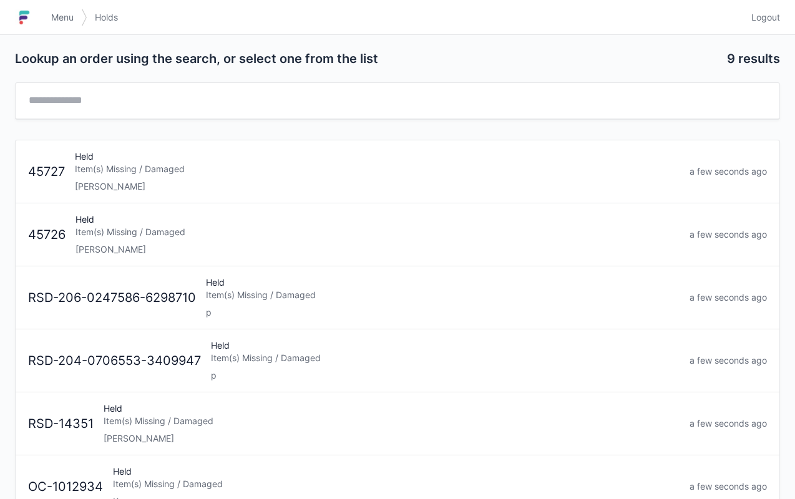
click at [496, 176] on div "Held Item(s) Missing / Damaged [PERSON_NAME]" at bounding box center [377, 171] width 614 height 42
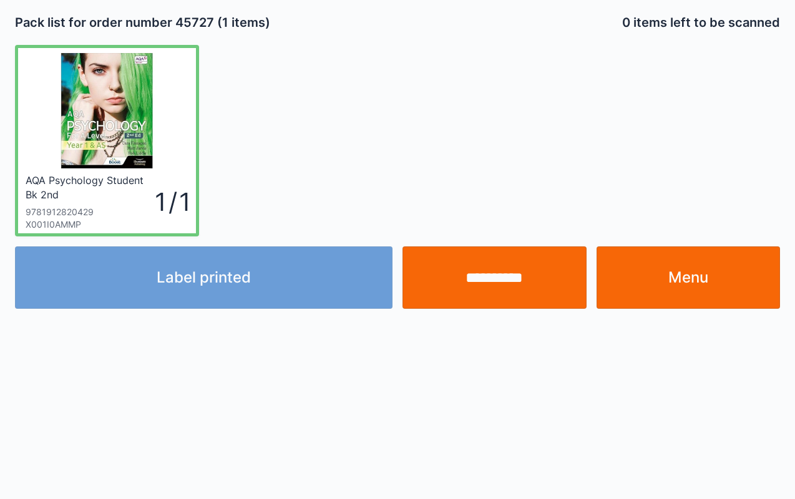
click at [717, 290] on link "Menu" at bounding box center [688, 277] width 184 height 62
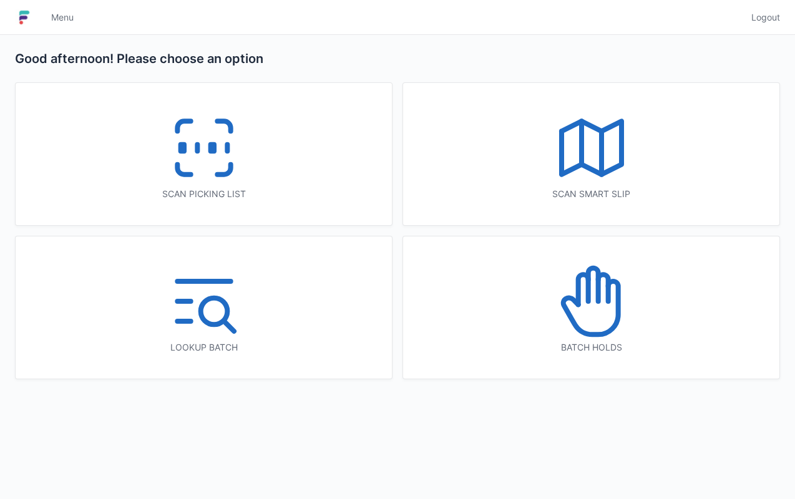
click at [261, 175] on div "Scan picking list" at bounding box center [204, 154] width 376 height 142
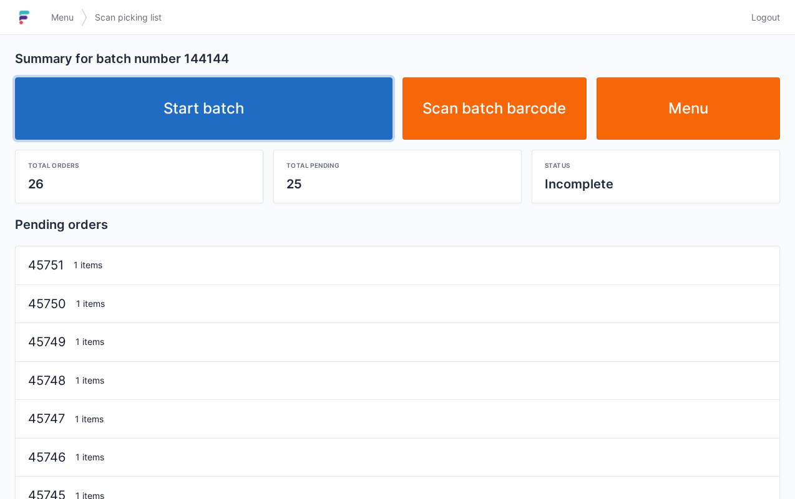
click at [262, 114] on link "Start batch" at bounding box center [203, 108] width 377 height 62
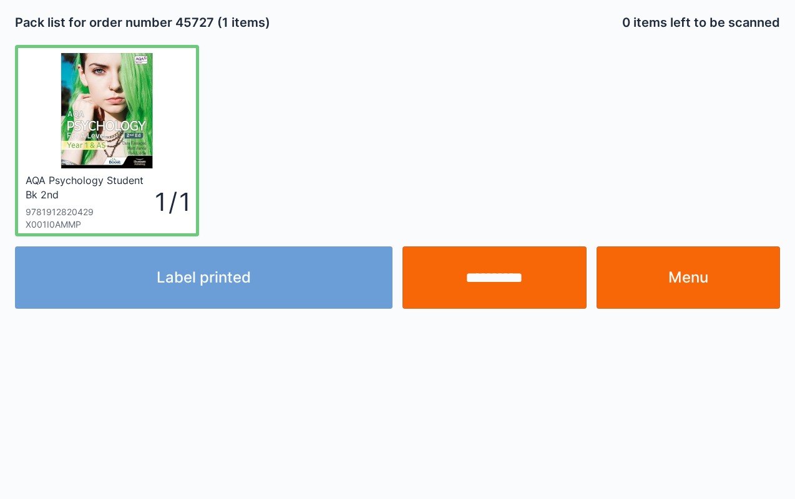
click at [749, 266] on link "Menu" at bounding box center [688, 277] width 184 height 62
